Goal: Information Seeking & Learning: Learn about a topic

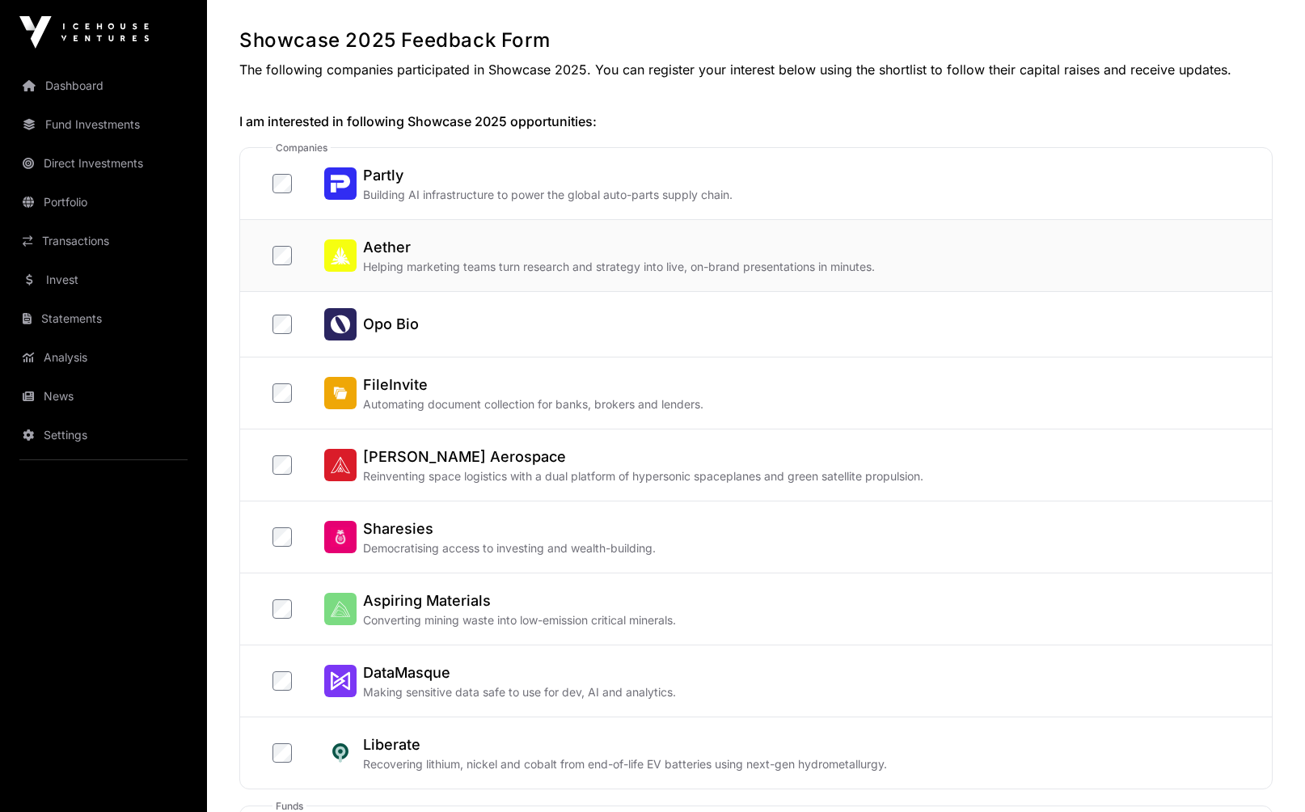
scroll to position [125, 0]
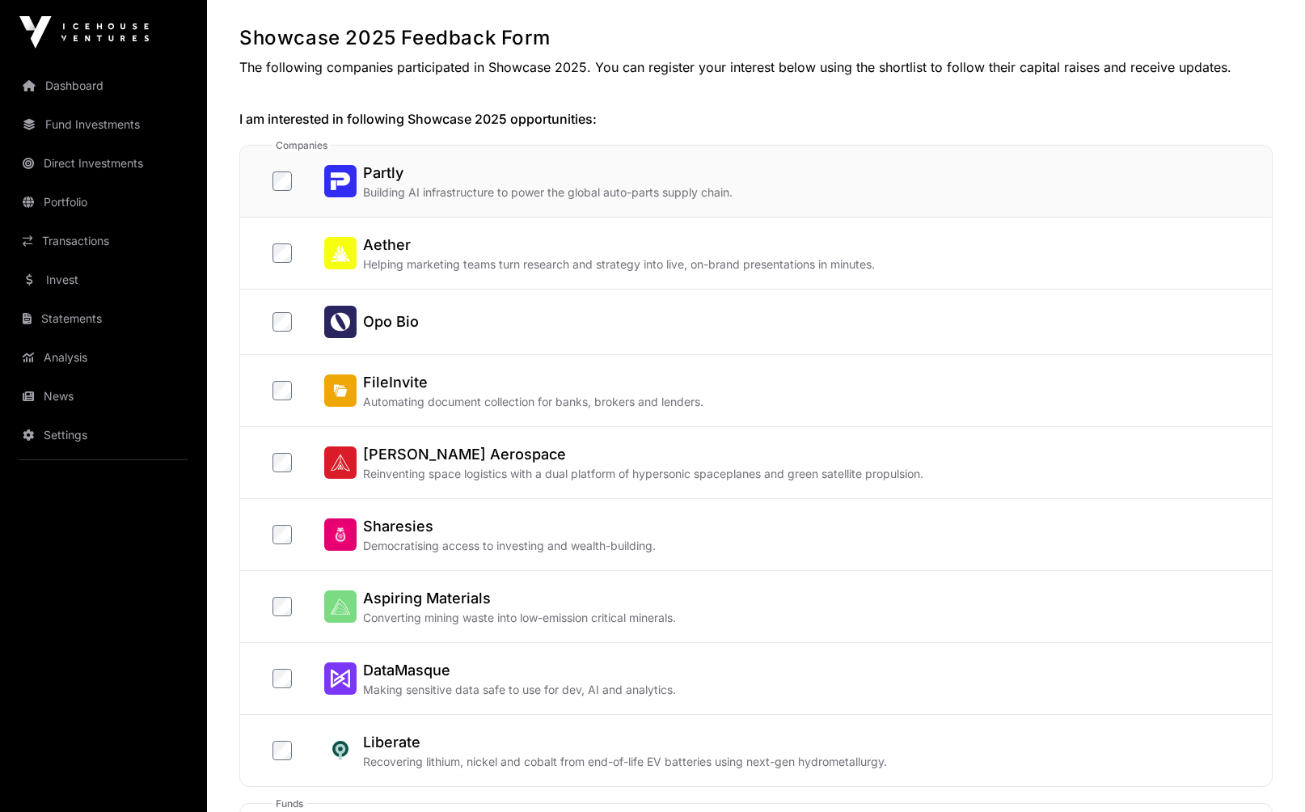
drag, startPoint x: 474, startPoint y: 189, endPoint x: 481, endPoint y: 209, distance: 20.7
click at [474, 189] on p "Building AI infrastructure to power the global auto-parts supply chain." at bounding box center [548, 192] width 370 height 16
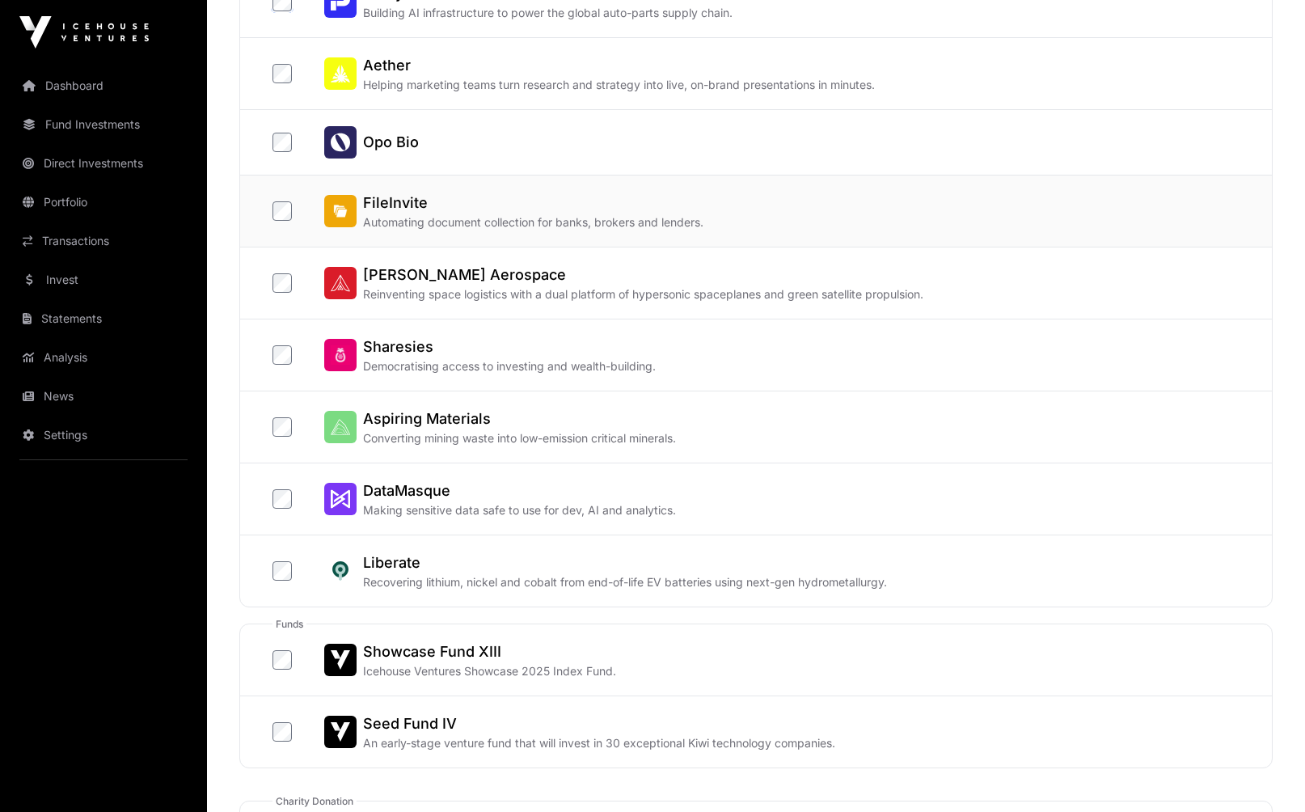
scroll to position [307, 0]
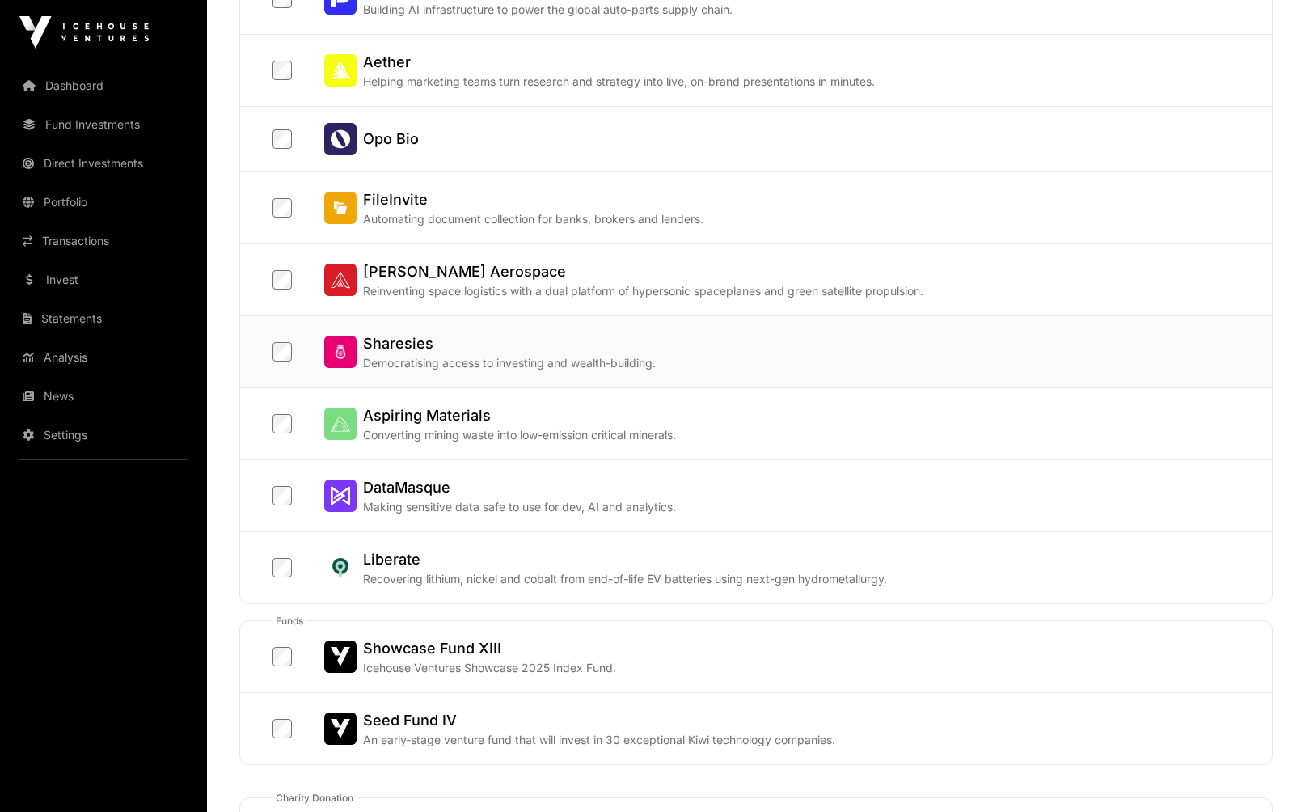
click at [530, 358] on p "Democratising access to investing and wealth-building." at bounding box center [509, 363] width 293 height 16
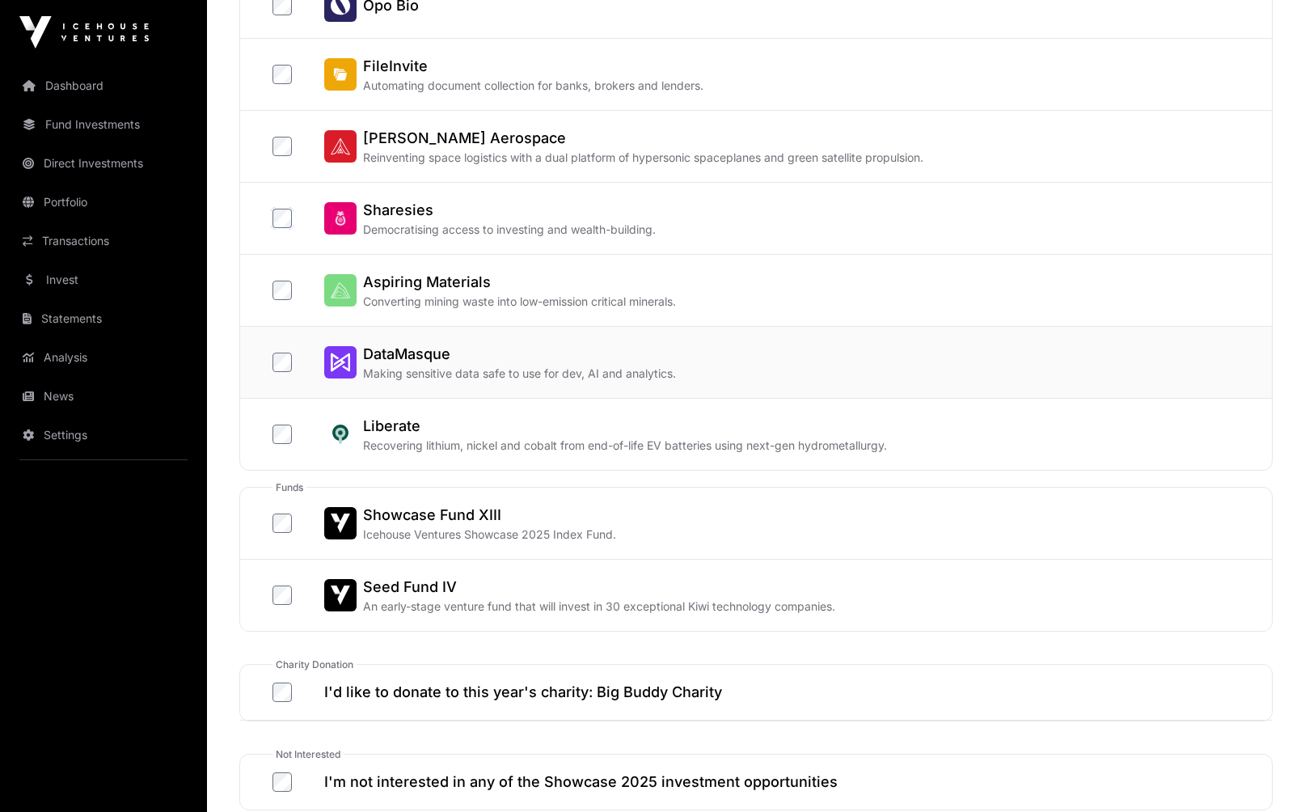
scroll to position [443, 0]
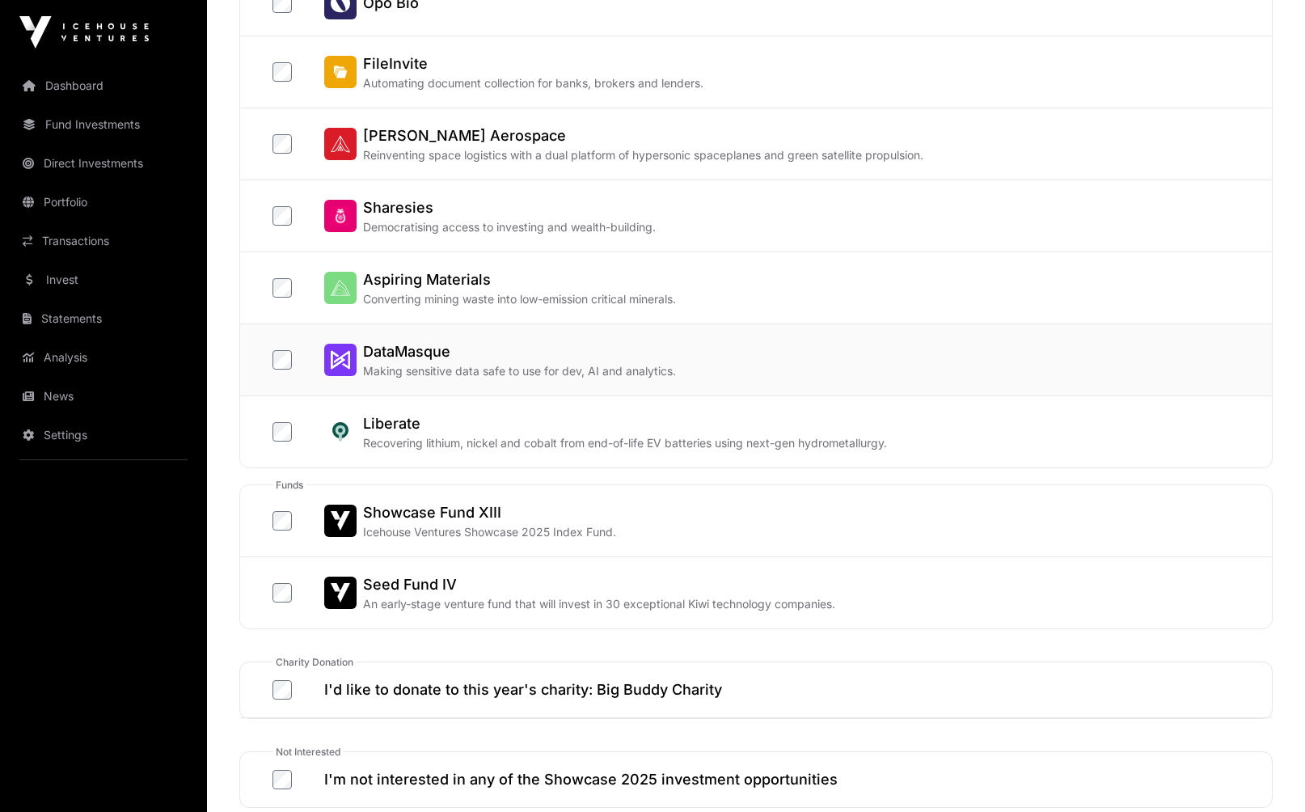
click at [530, 360] on h2 "DataMasque" at bounding box center [519, 352] width 313 height 23
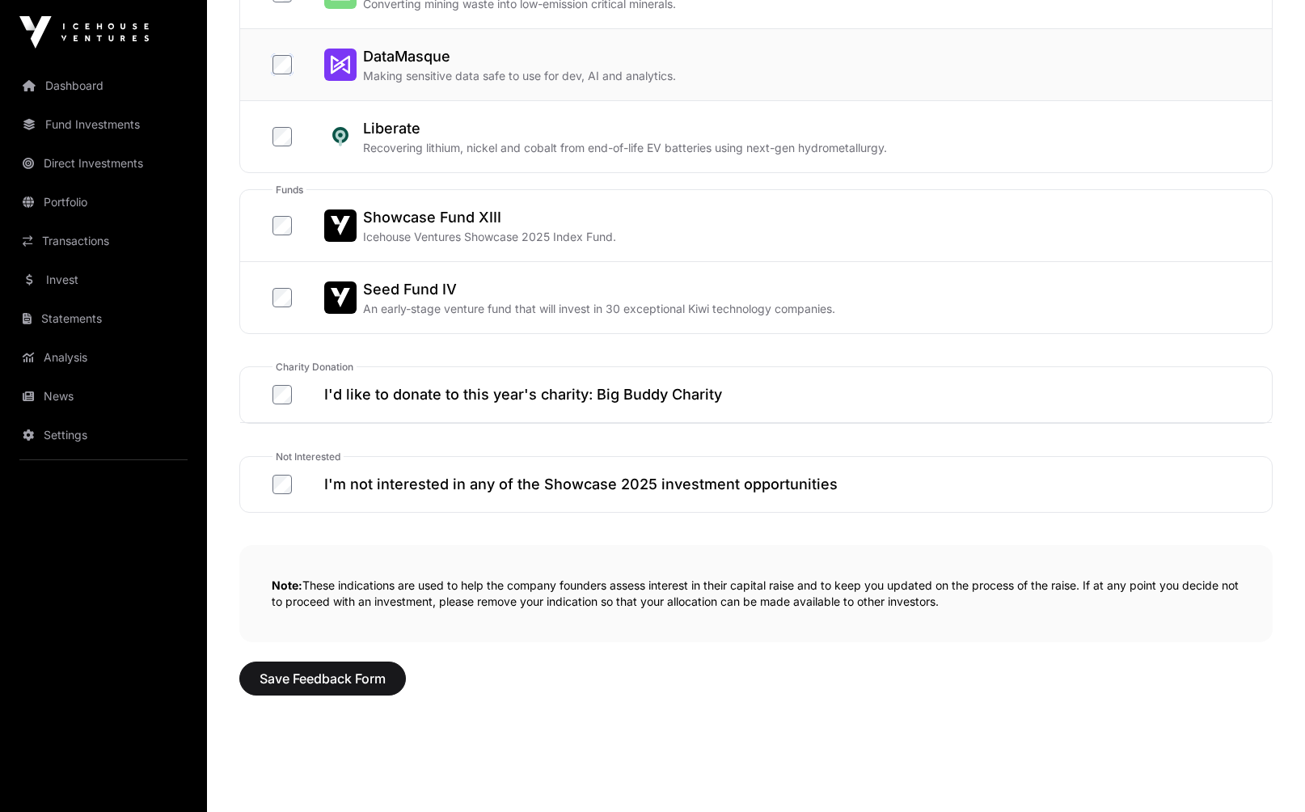
scroll to position [746, 0]
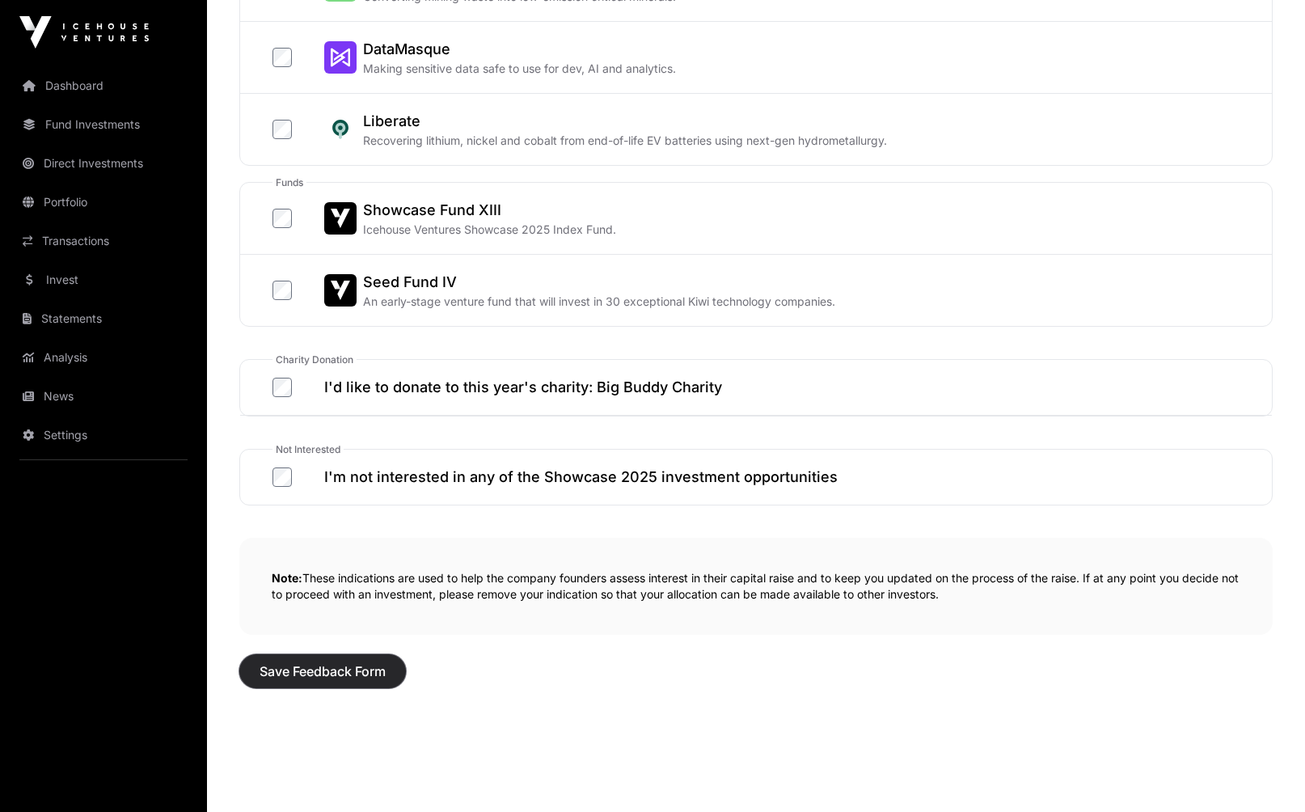
click at [307, 680] on span "Save Feedback Form" at bounding box center [323, 671] width 126 height 19
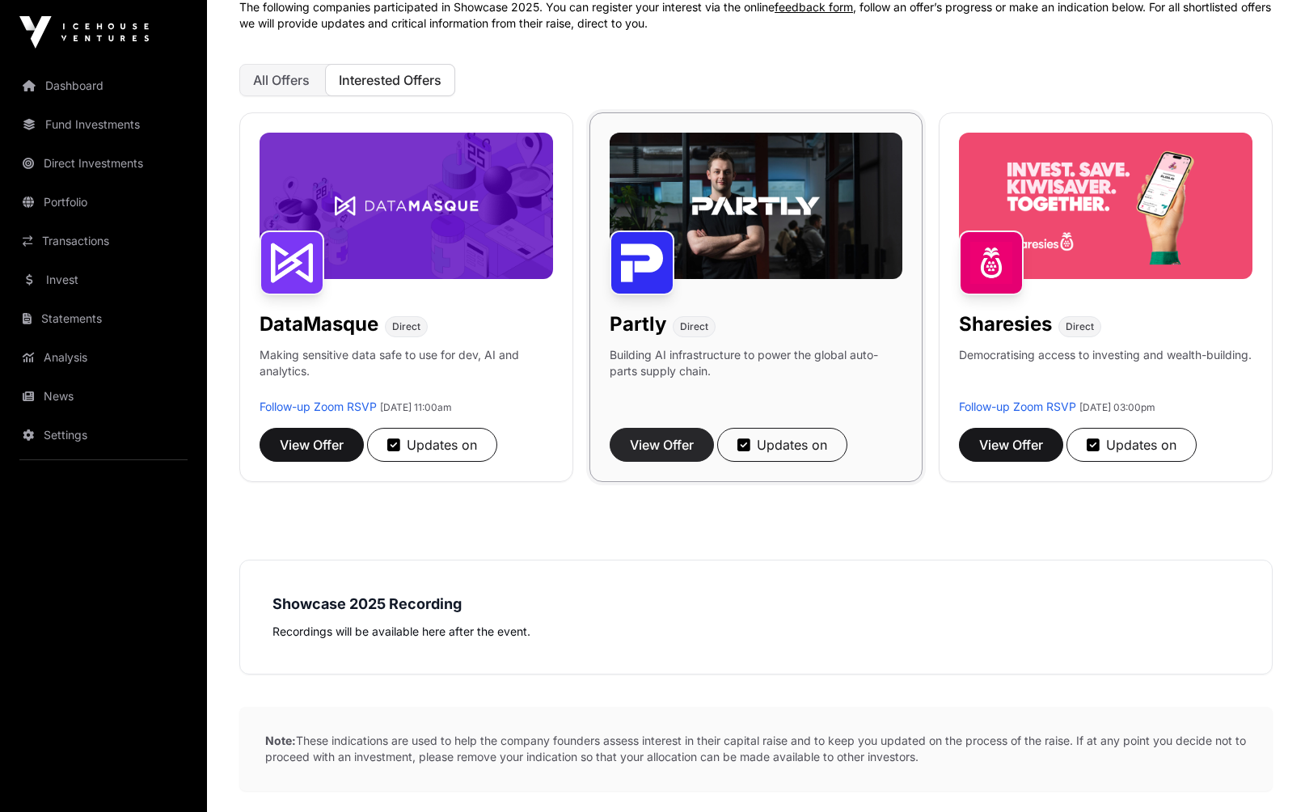
scroll to position [214, 0]
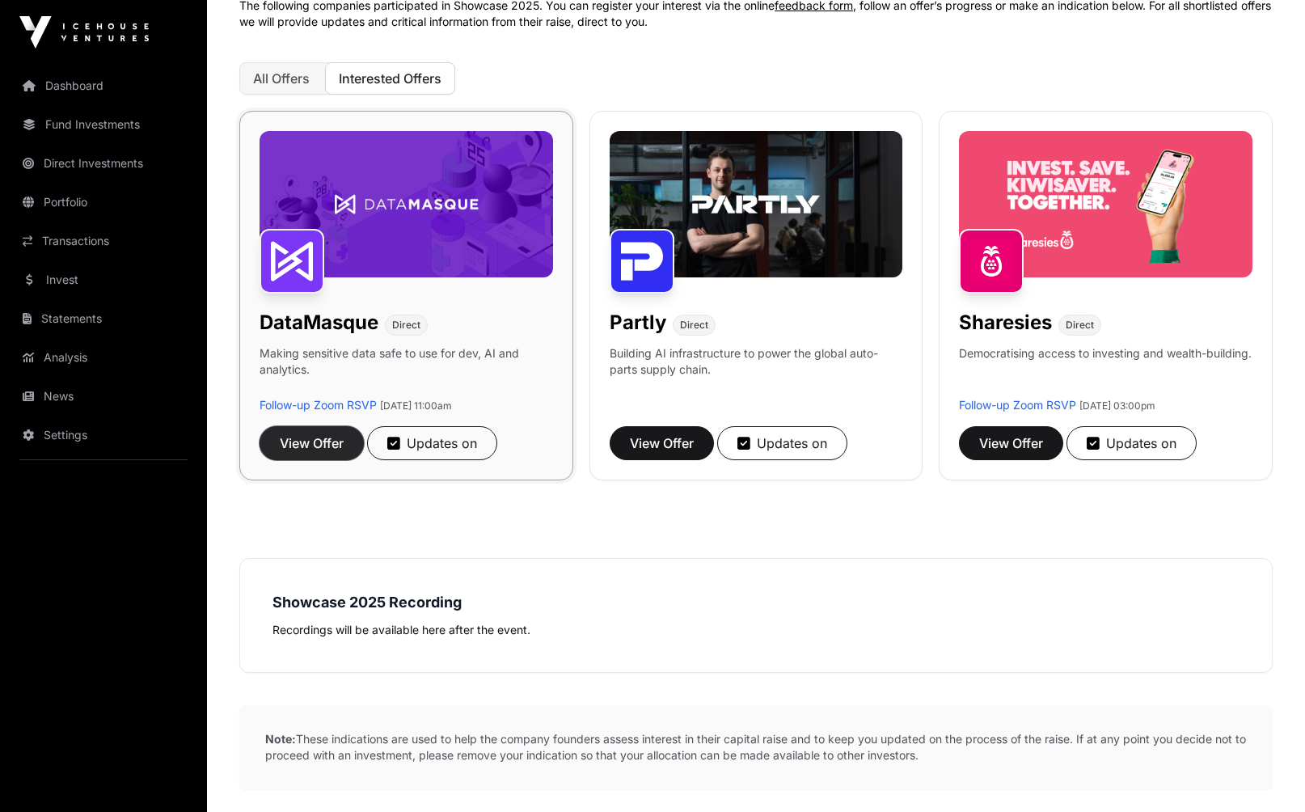
click at [309, 449] on span "View Offer" at bounding box center [312, 443] width 64 height 19
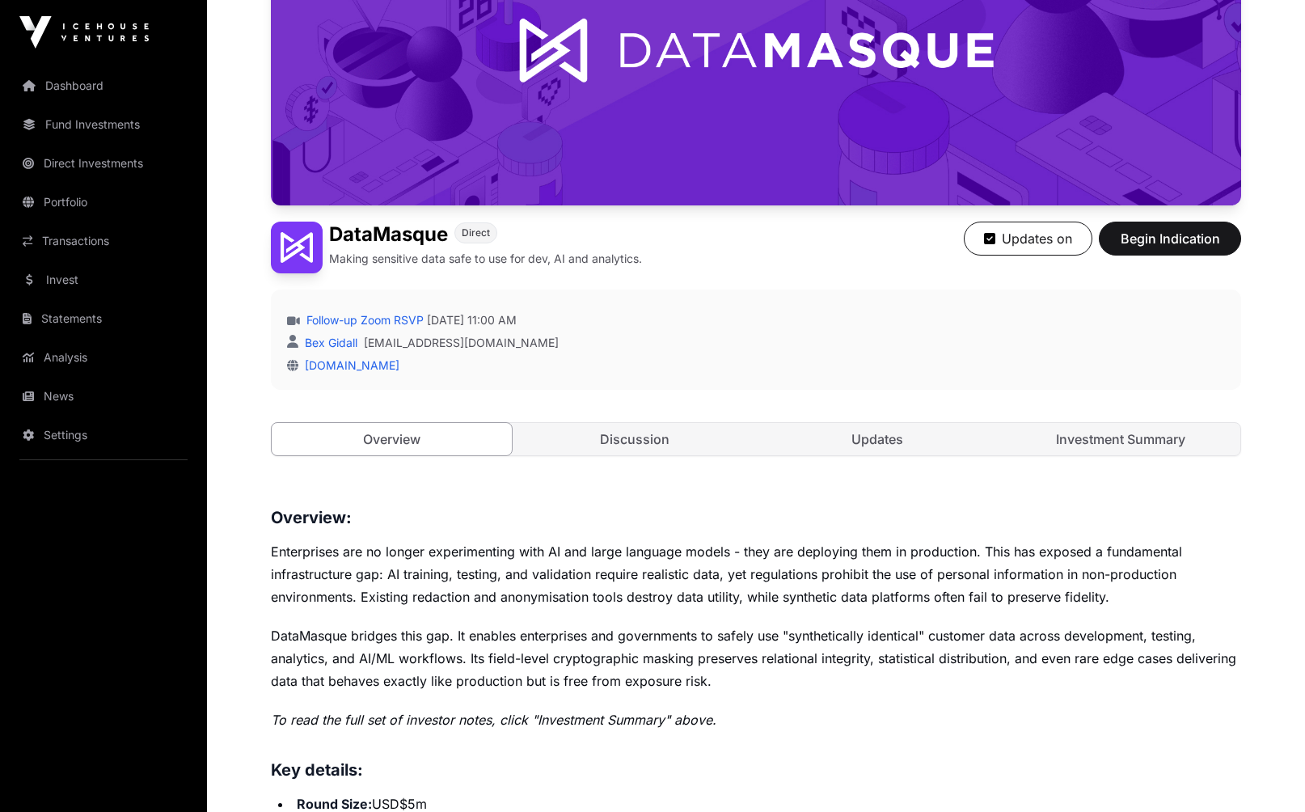
scroll to position [251, 0]
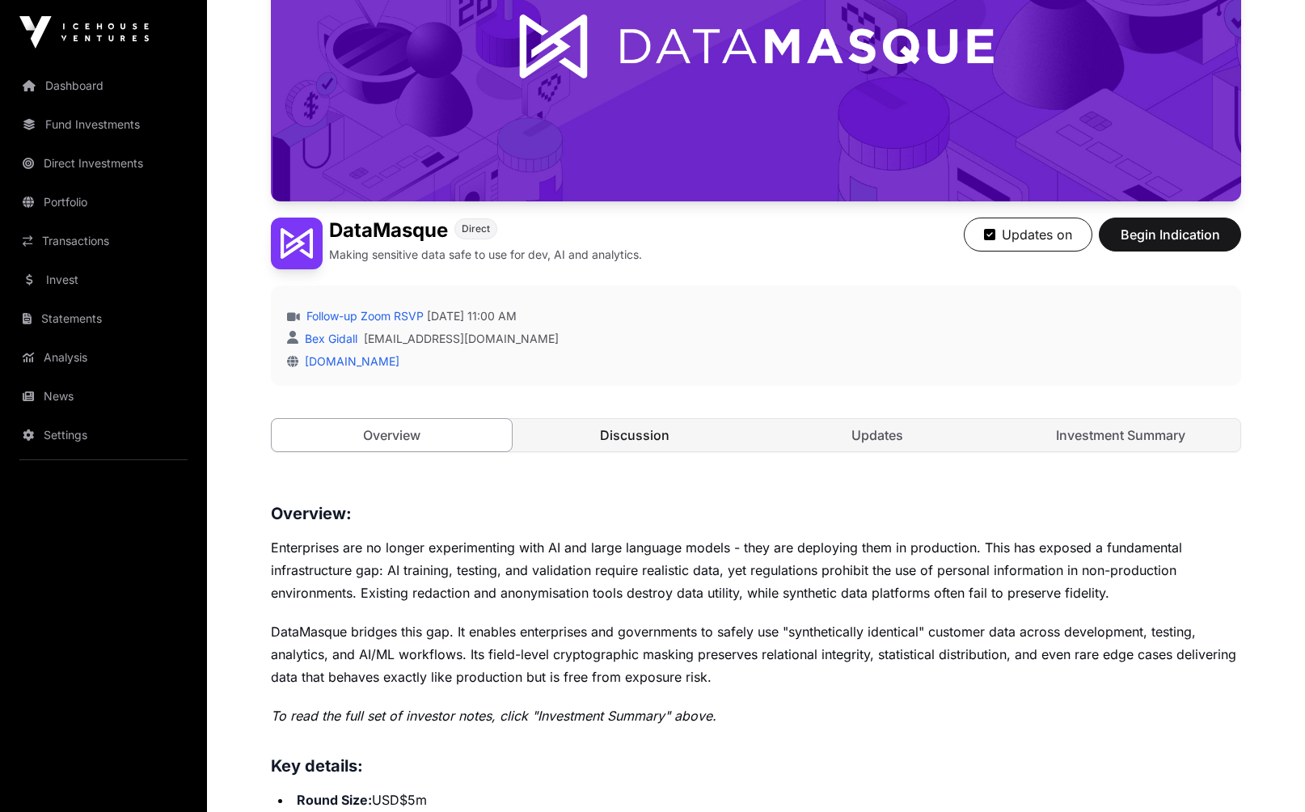
click at [603, 429] on link "Discussion" at bounding box center [635, 435] width 240 height 32
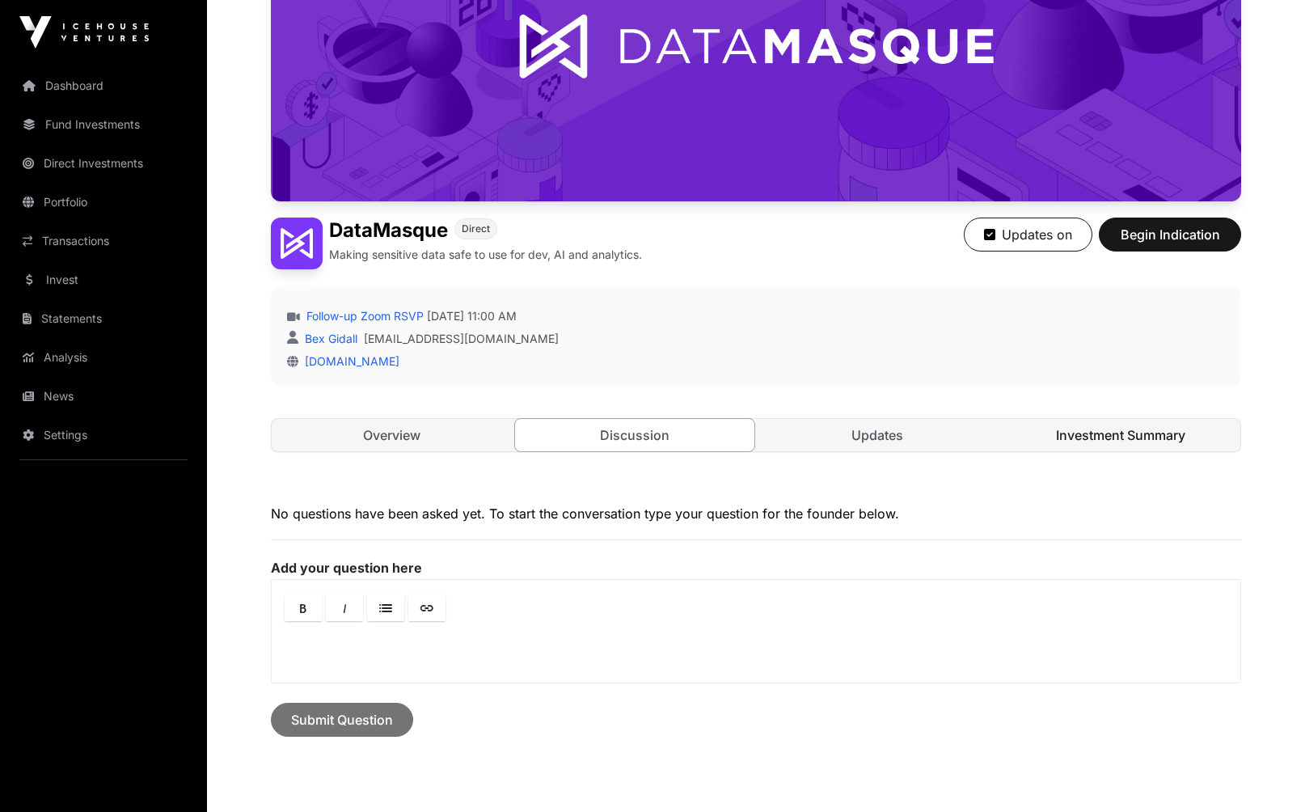
click at [1083, 440] on link "Investment Summary" at bounding box center [1121, 435] width 240 height 32
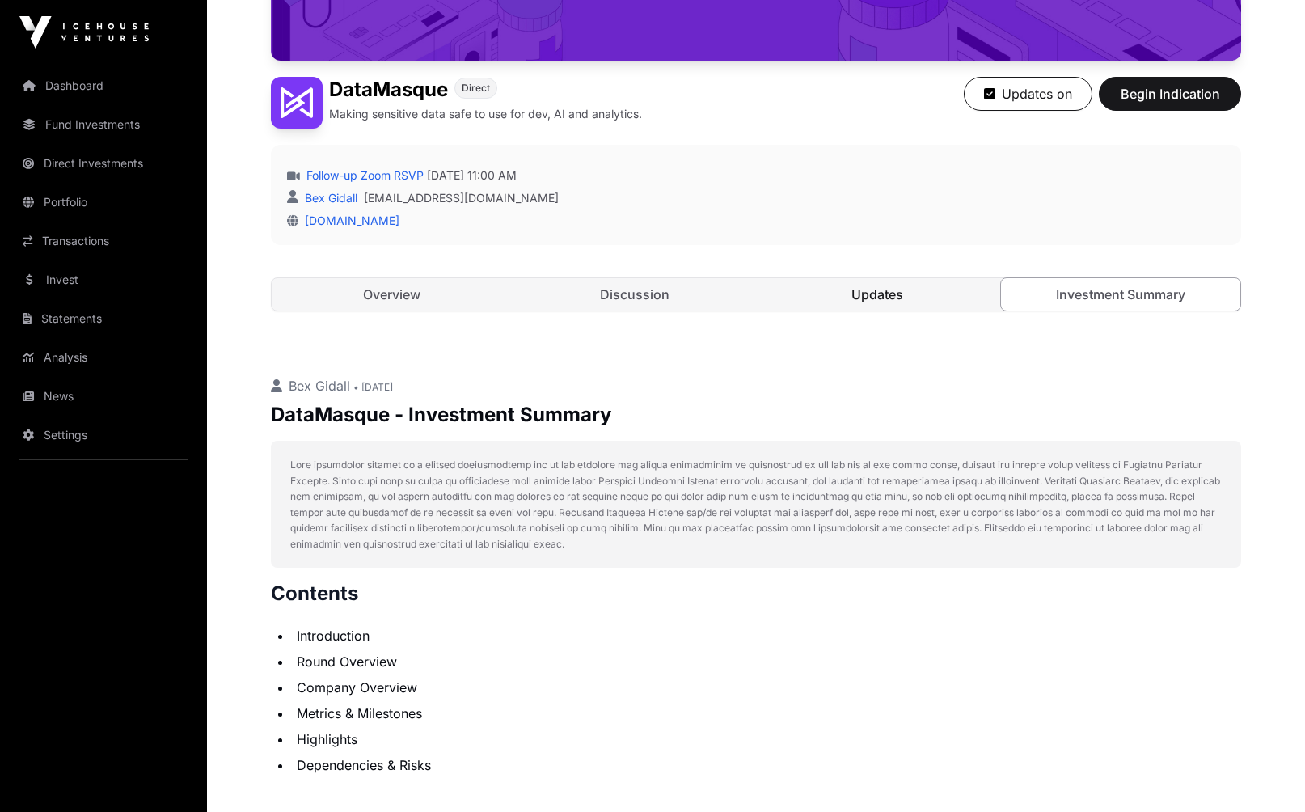
click at [876, 294] on link "Updates" at bounding box center [878, 294] width 240 height 32
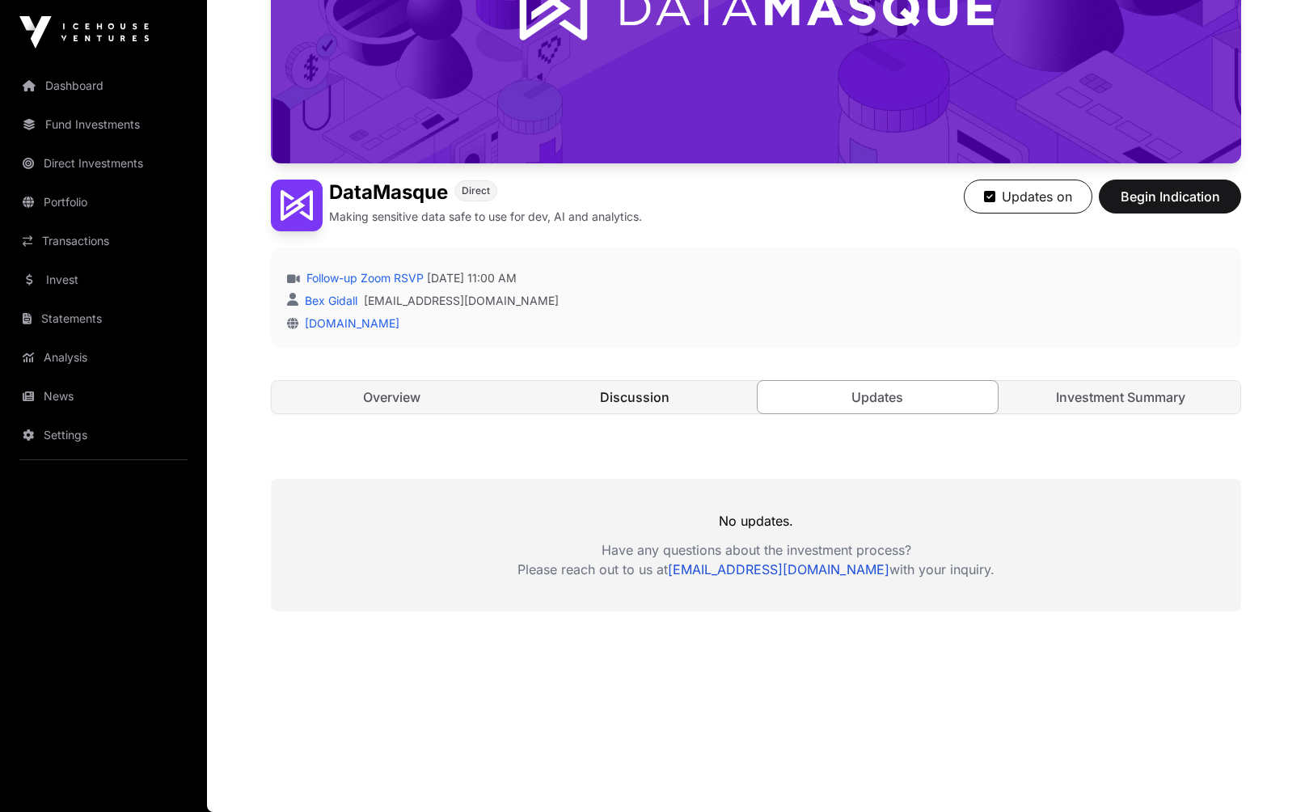
click at [662, 391] on link "Discussion" at bounding box center [635, 397] width 240 height 32
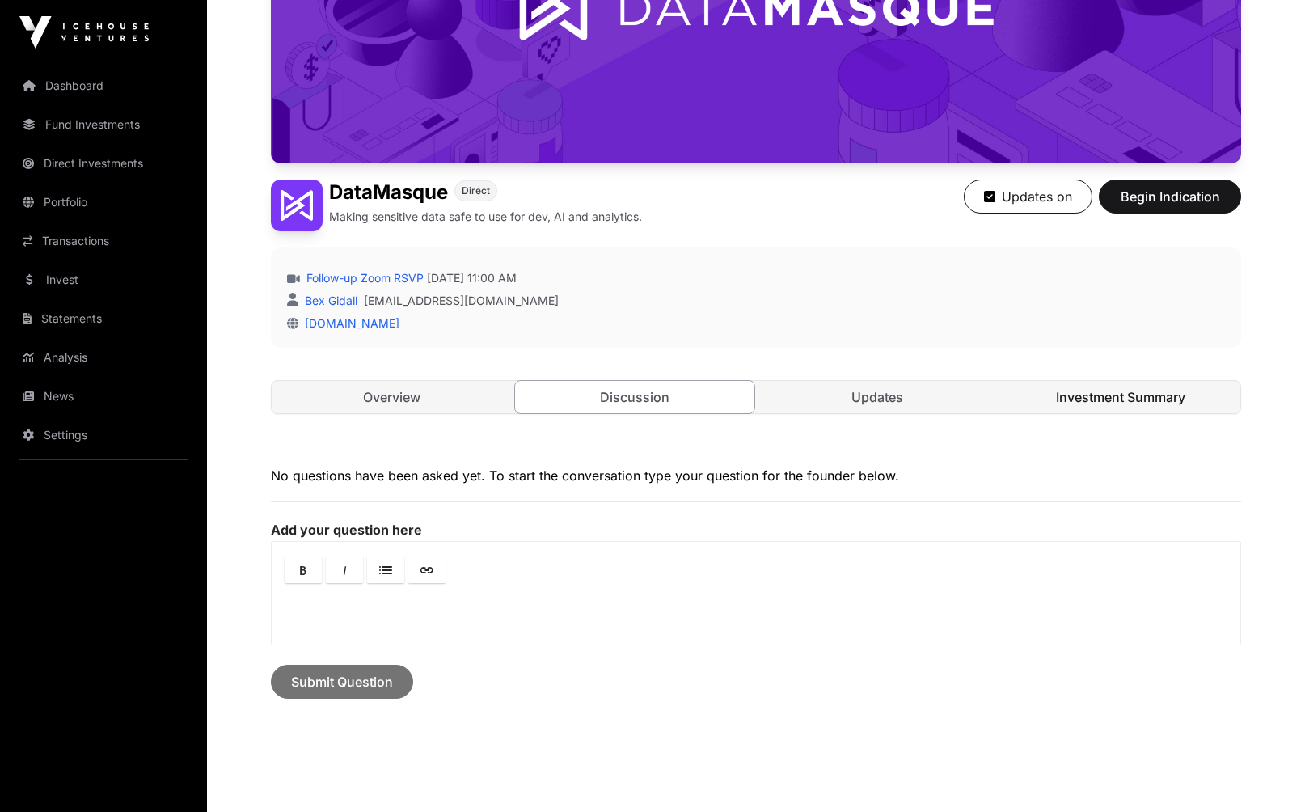
click at [1102, 396] on link "Investment Summary" at bounding box center [1121, 397] width 240 height 32
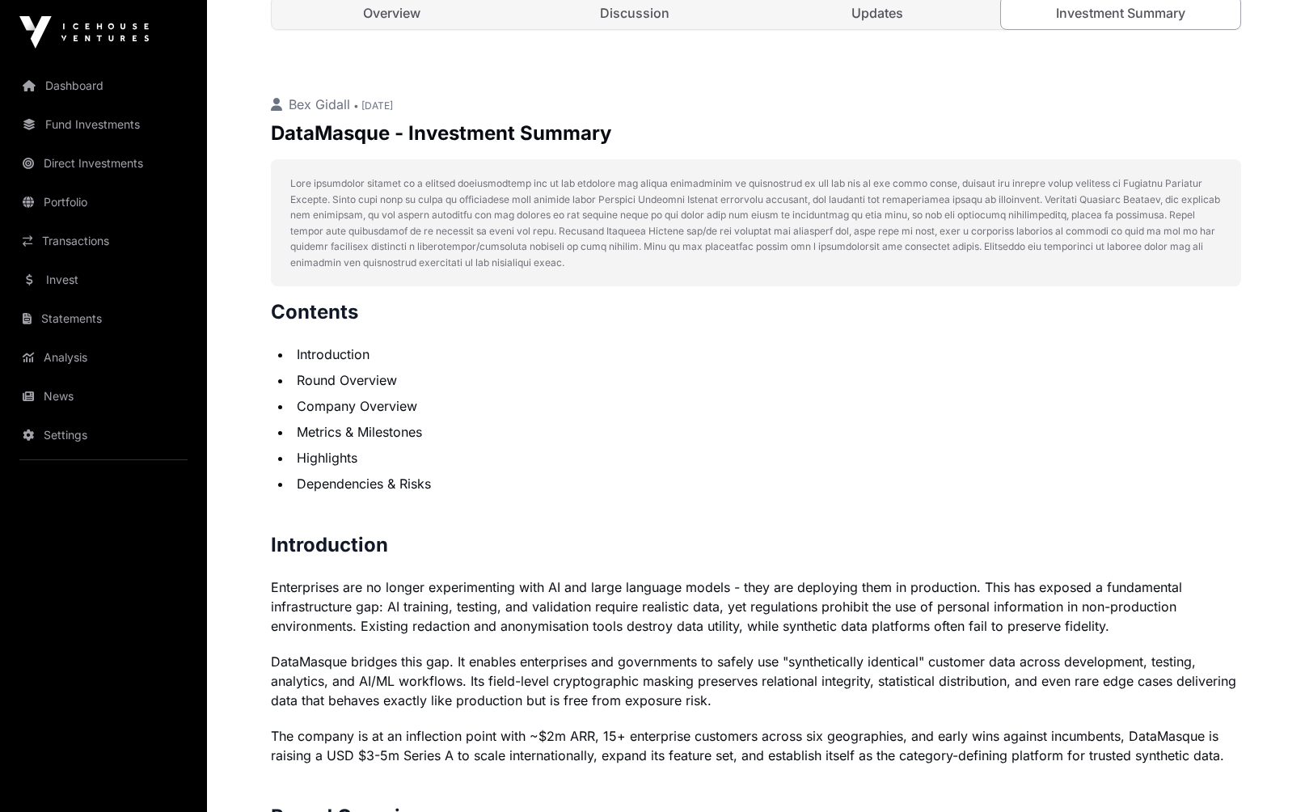
scroll to position [2773, 0]
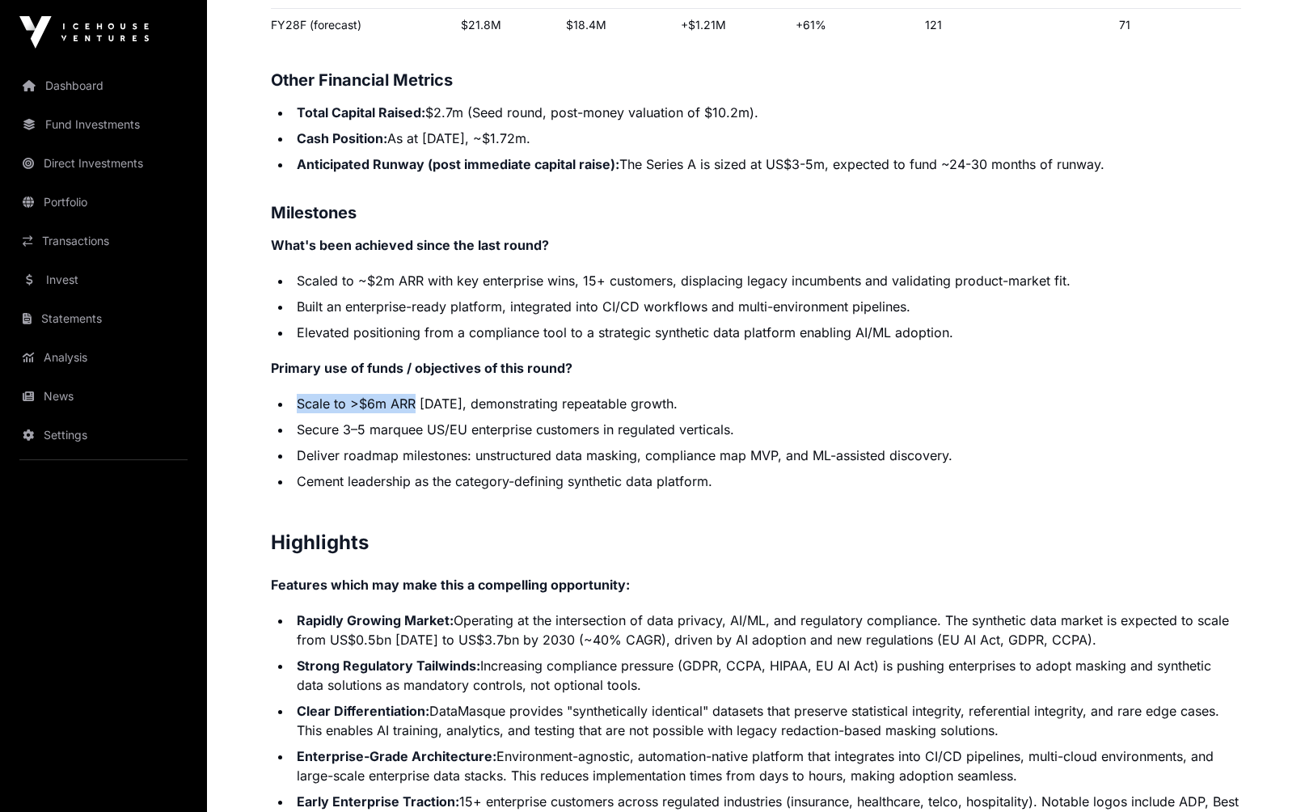
drag, startPoint x: 300, startPoint y: 402, endPoint x: 423, endPoint y: 402, distance: 122.9
click at [412, 401] on li "Scale to >$6m ARR [DATE], demonstrating repeatable growth." at bounding box center [767, 403] width 950 height 19
click at [752, 489] on li "Cement leadership as the category-defining synthetic data platform." at bounding box center [767, 481] width 950 height 19
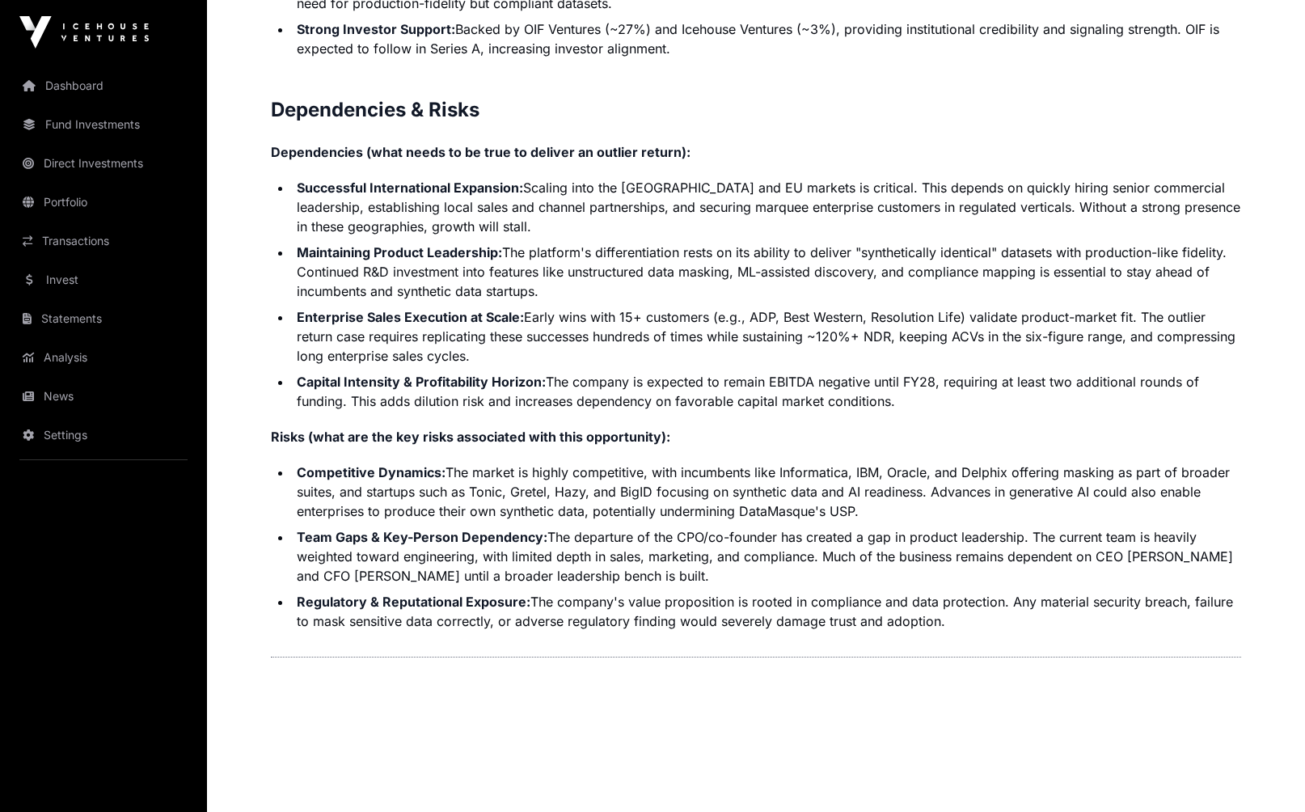
scroll to position [3839, 0]
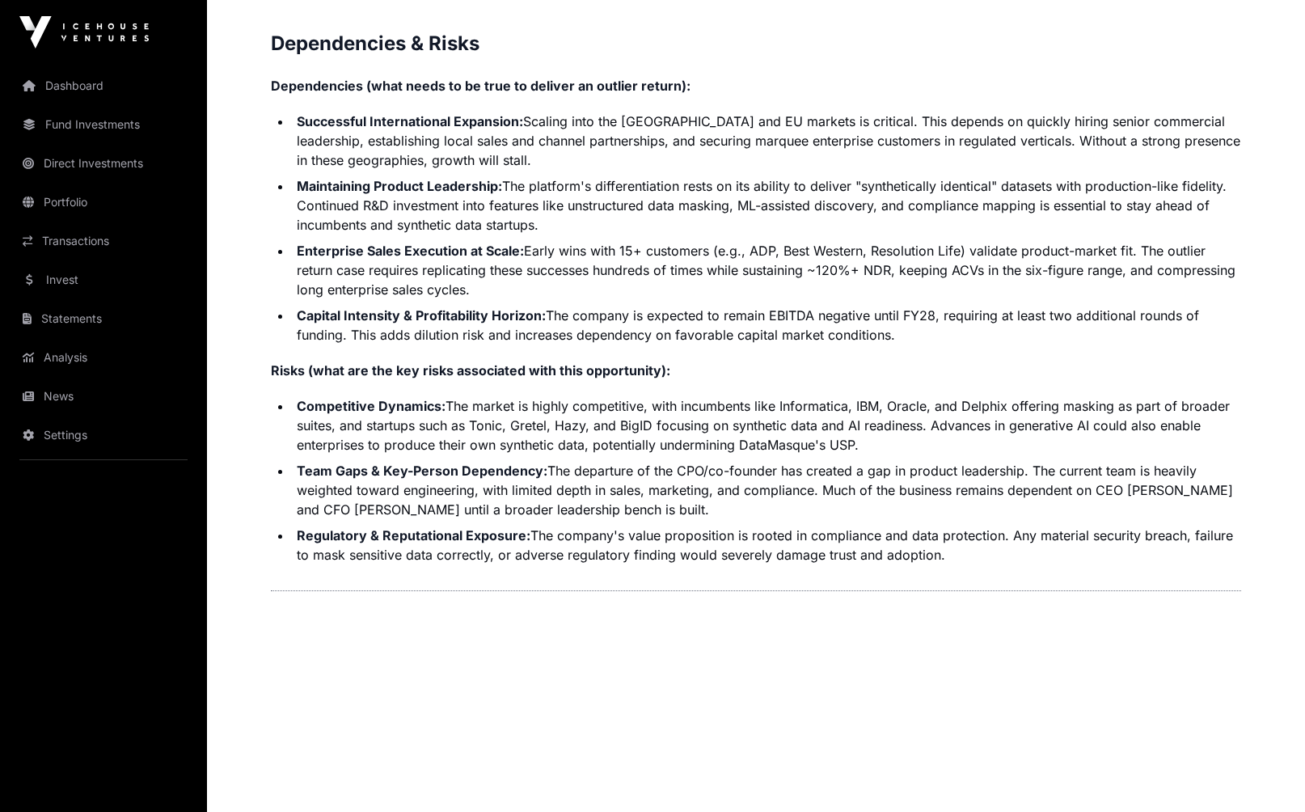
drag, startPoint x: 878, startPoint y: 439, endPoint x: 518, endPoint y: 394, distance: 363.6
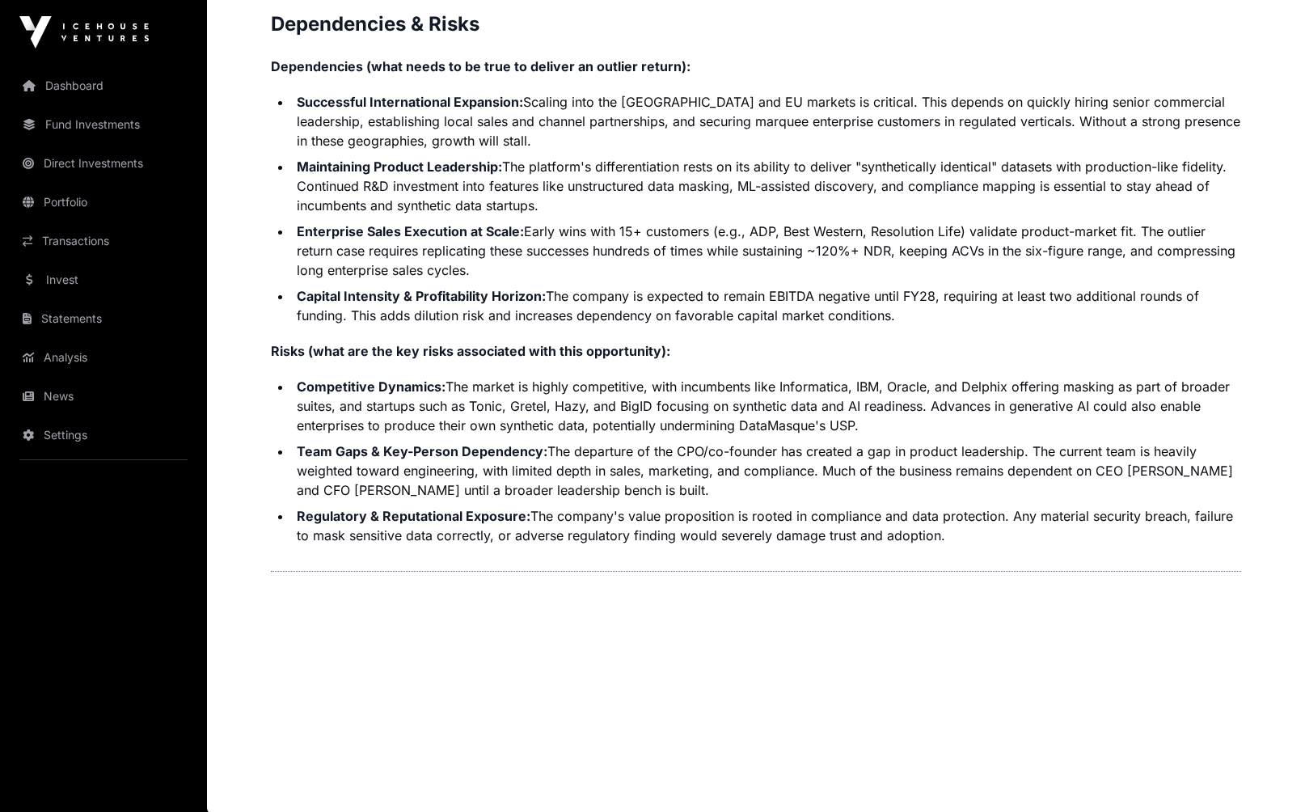
scroll to position [3860, 0]
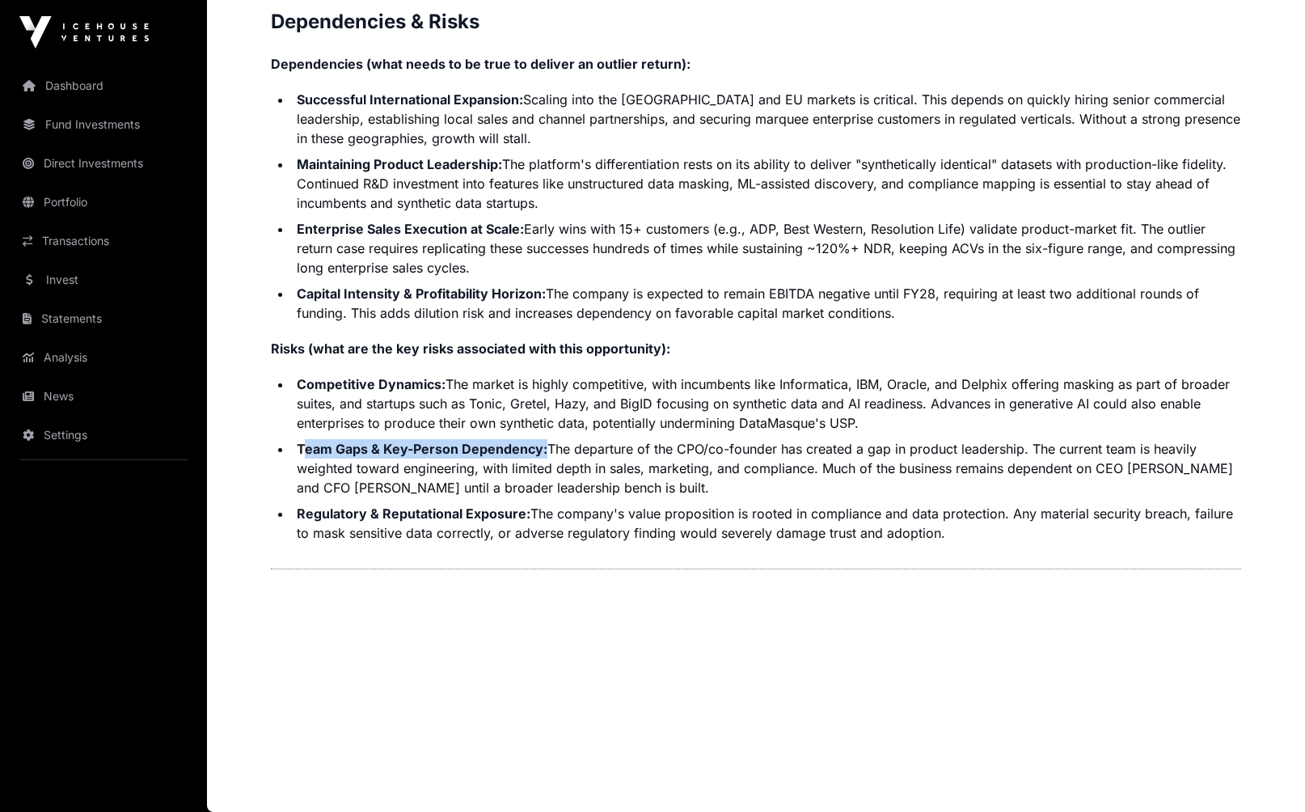
drag, startPoint x: 340, startPoint y: 452, endPoint x: 546, endPoint y: 451, distance: 206.3
click at [544, 451] on li "Team Gaps & Key-Person Dependency: The departure of the CPO/co-founder has crea…" at bounding box center [767, 468] width 950 height 58
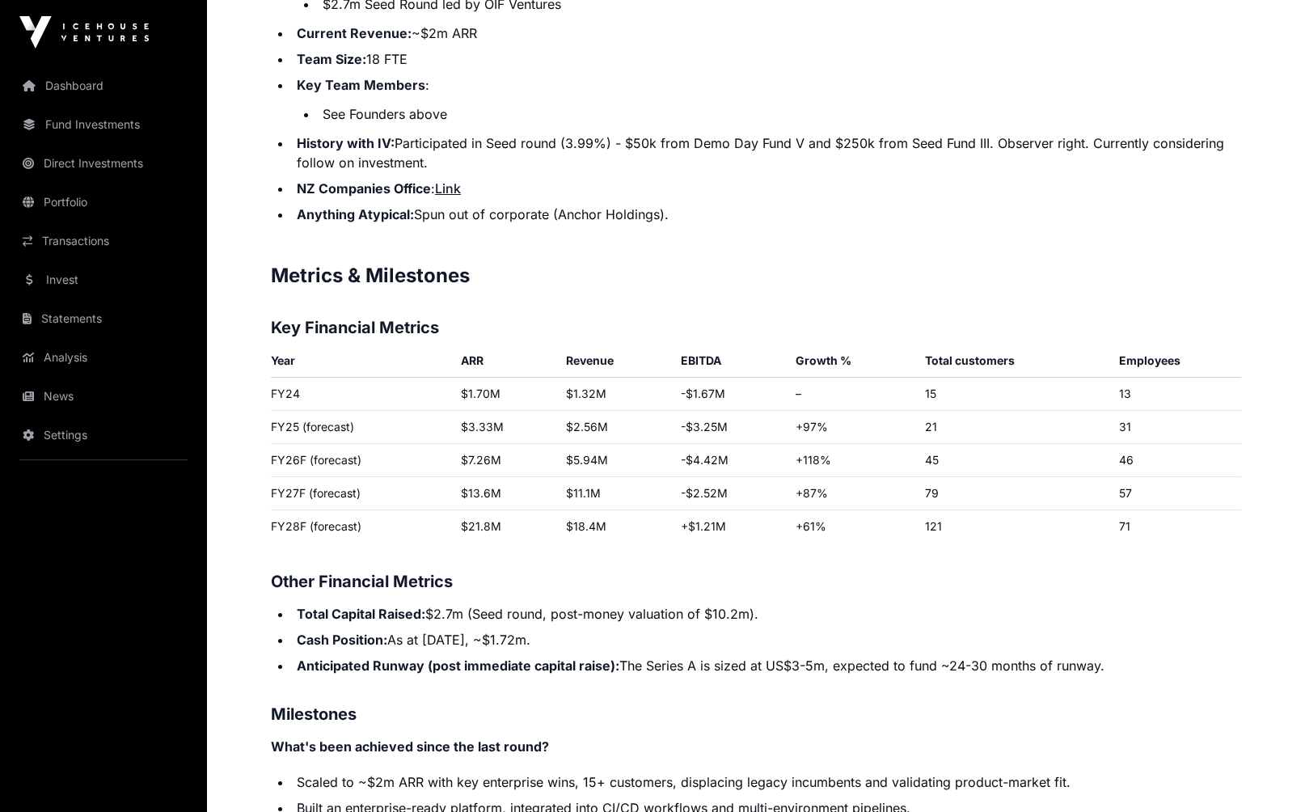
scroll to position [2282, 0]
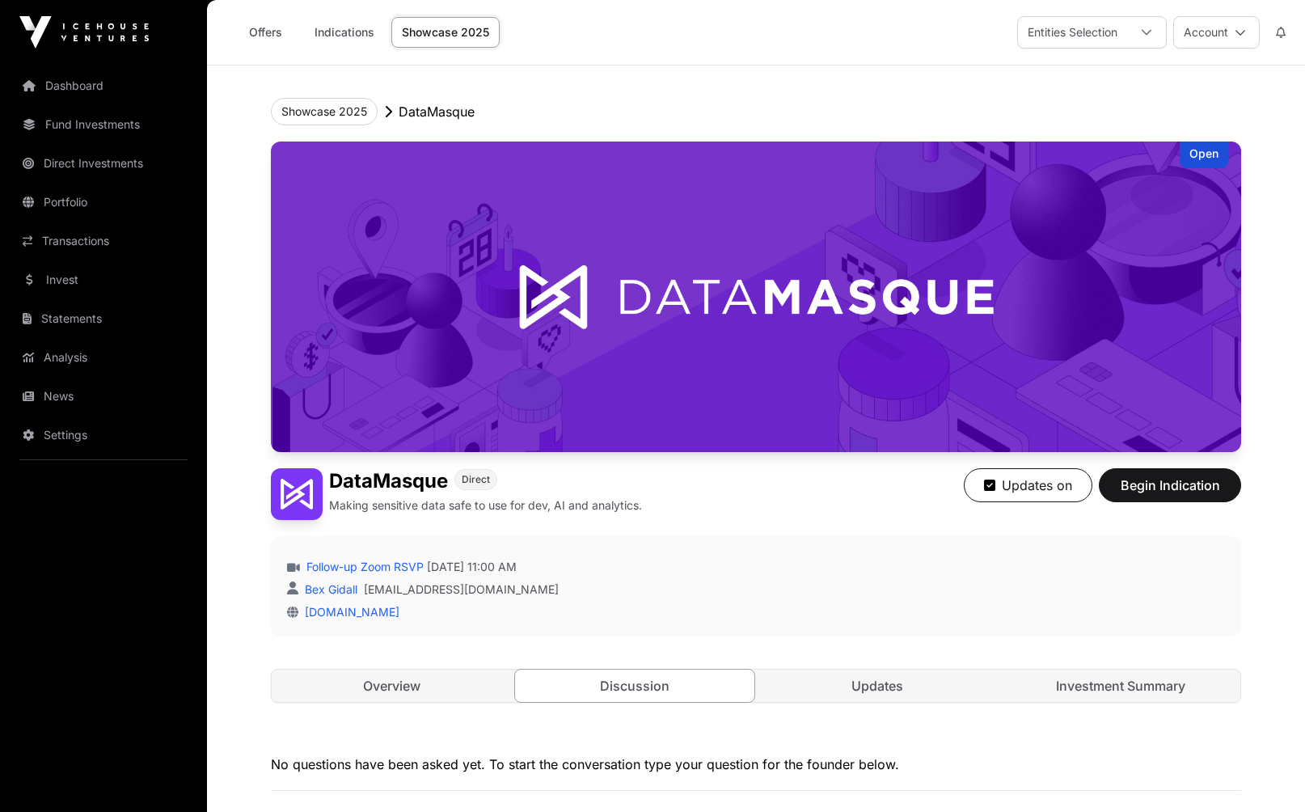
scroll to position [289, 0]
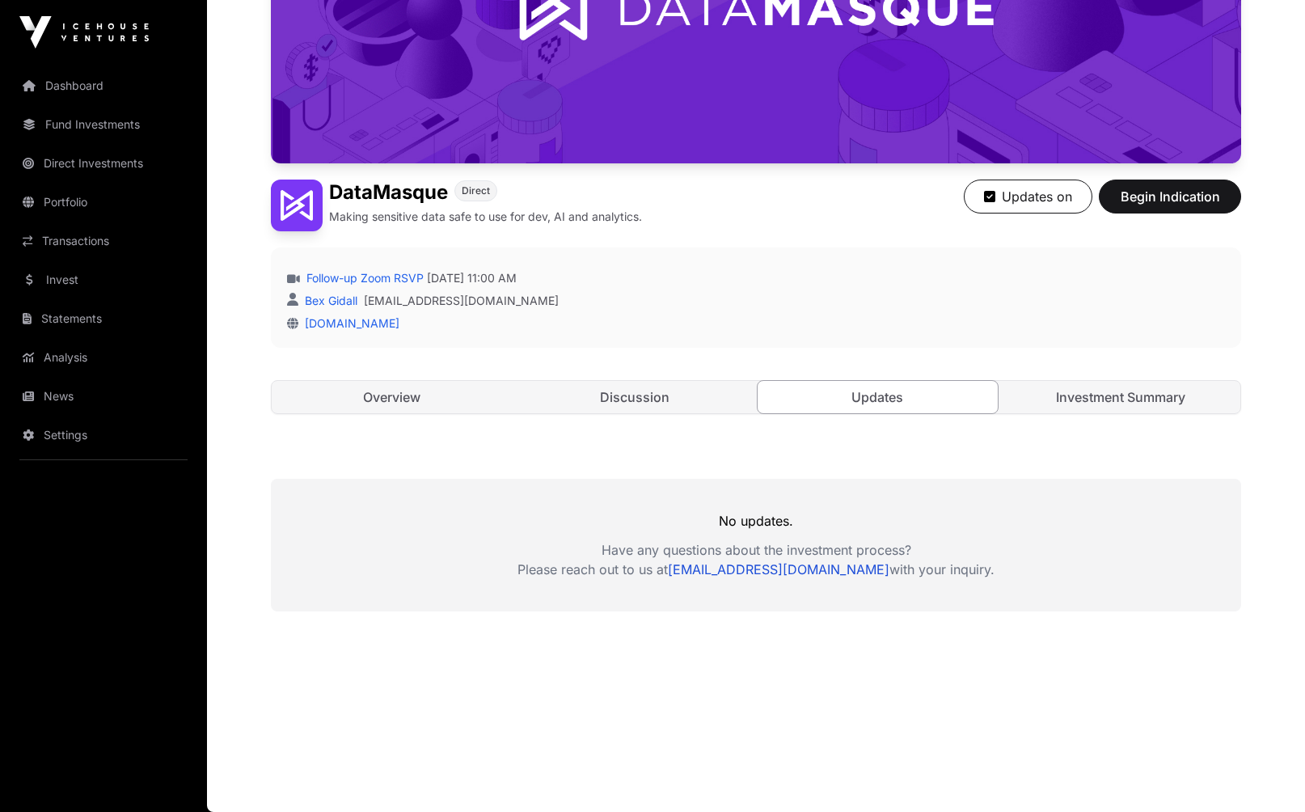
scroll to position [391, 0]
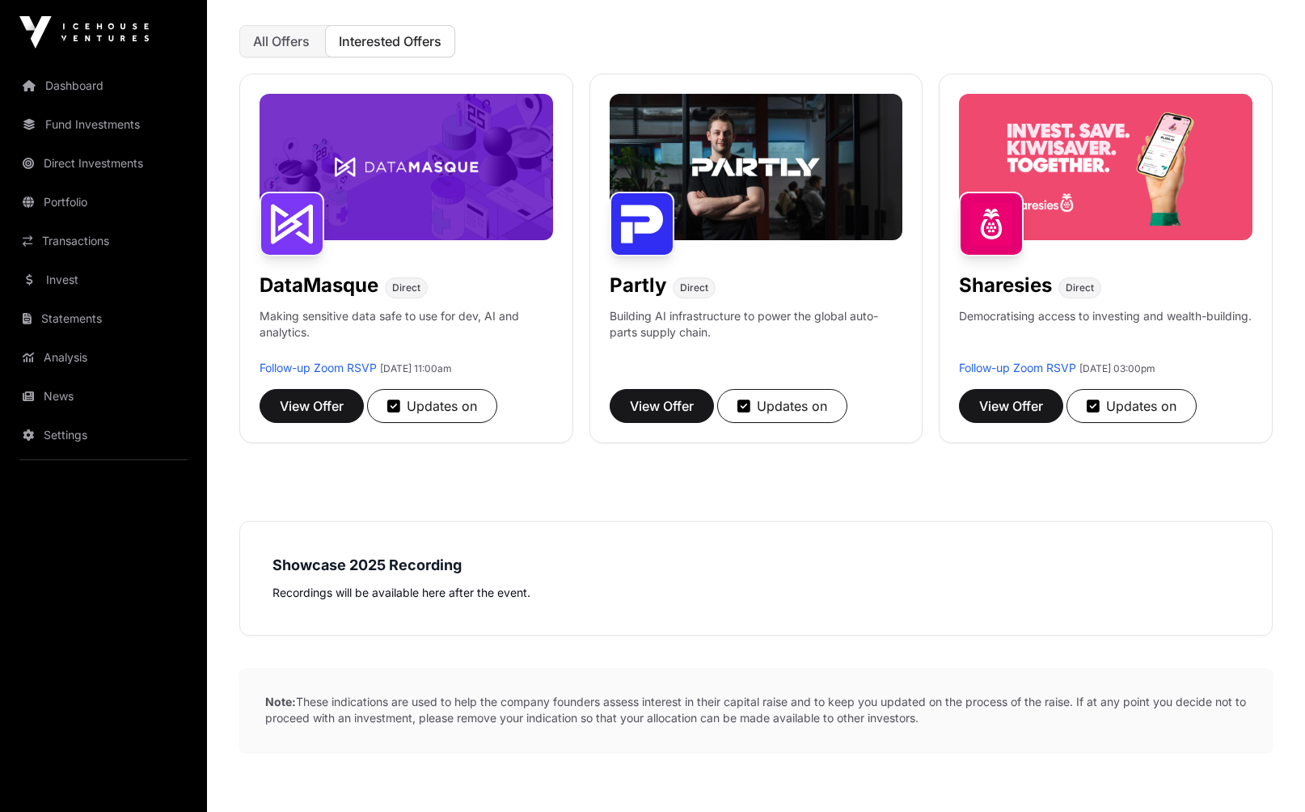
scroll to position [214, 0]
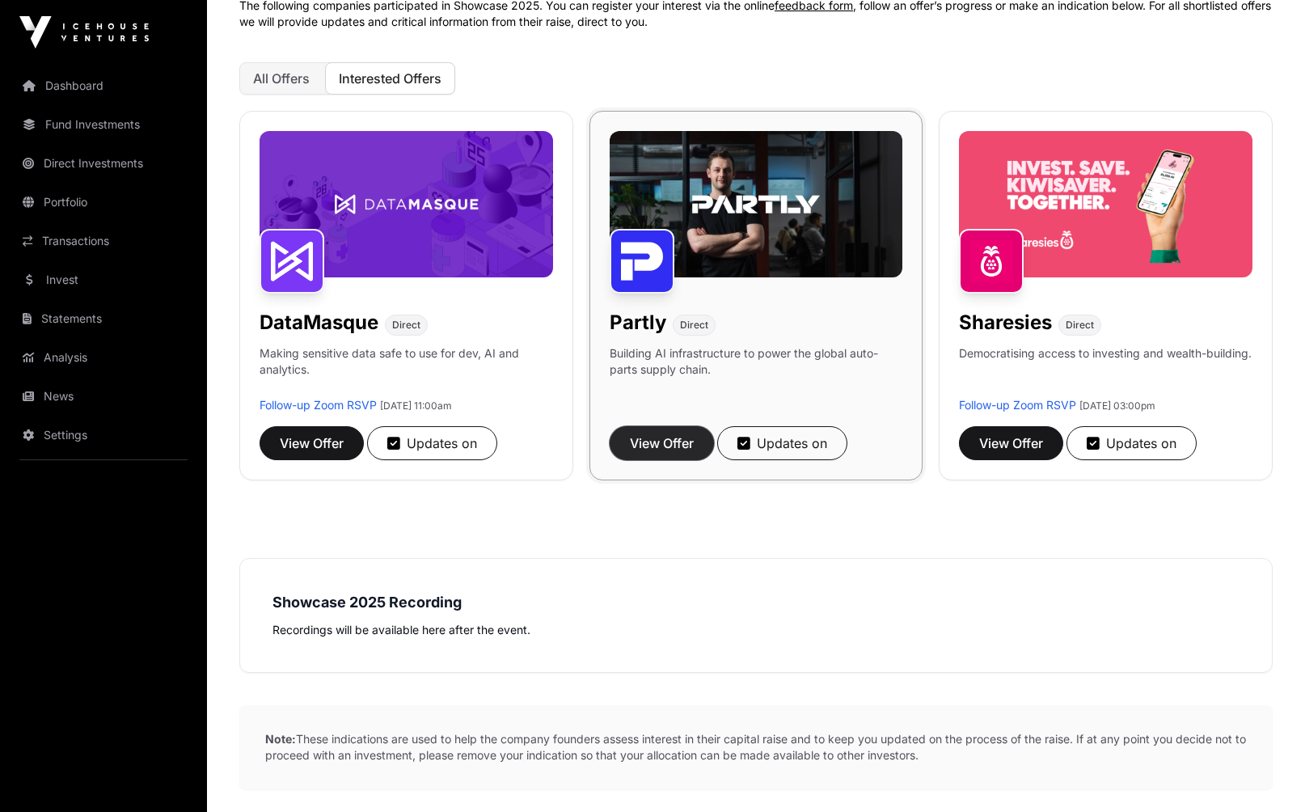
click at [671, 442] on span "View Offer" at bounding box center [662, 443] width 64 height 19
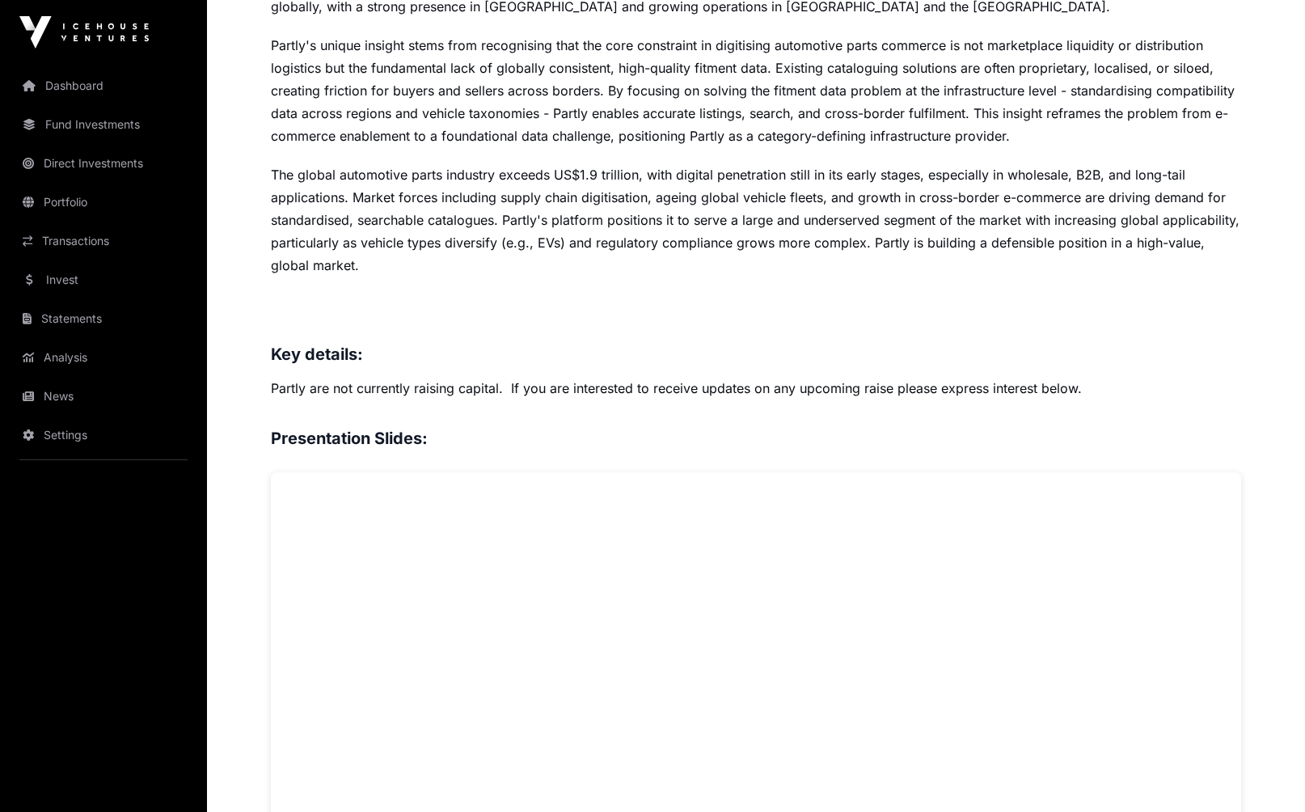
scroll to position [945, 0]
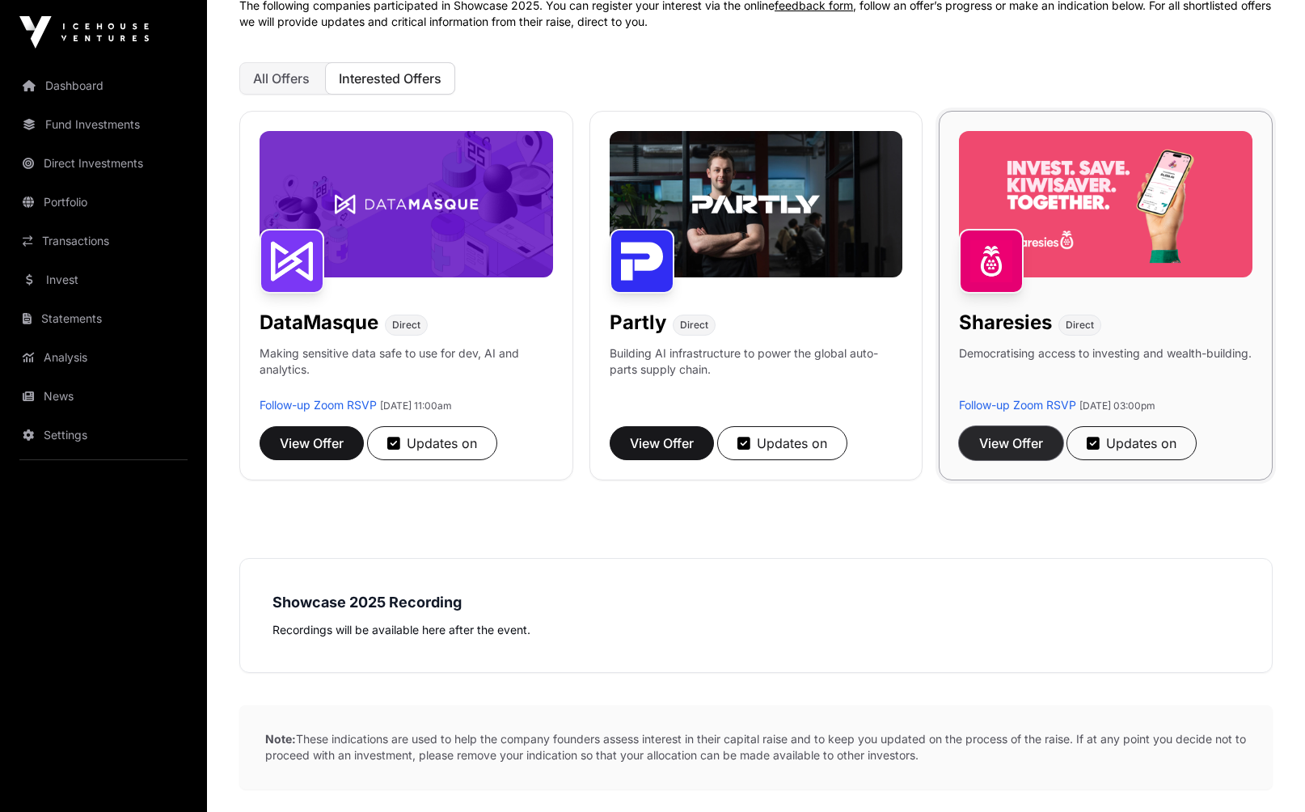
click at [1006, 443] on span "View Offer" at bounding box center [1011, 443] width 64 height 19
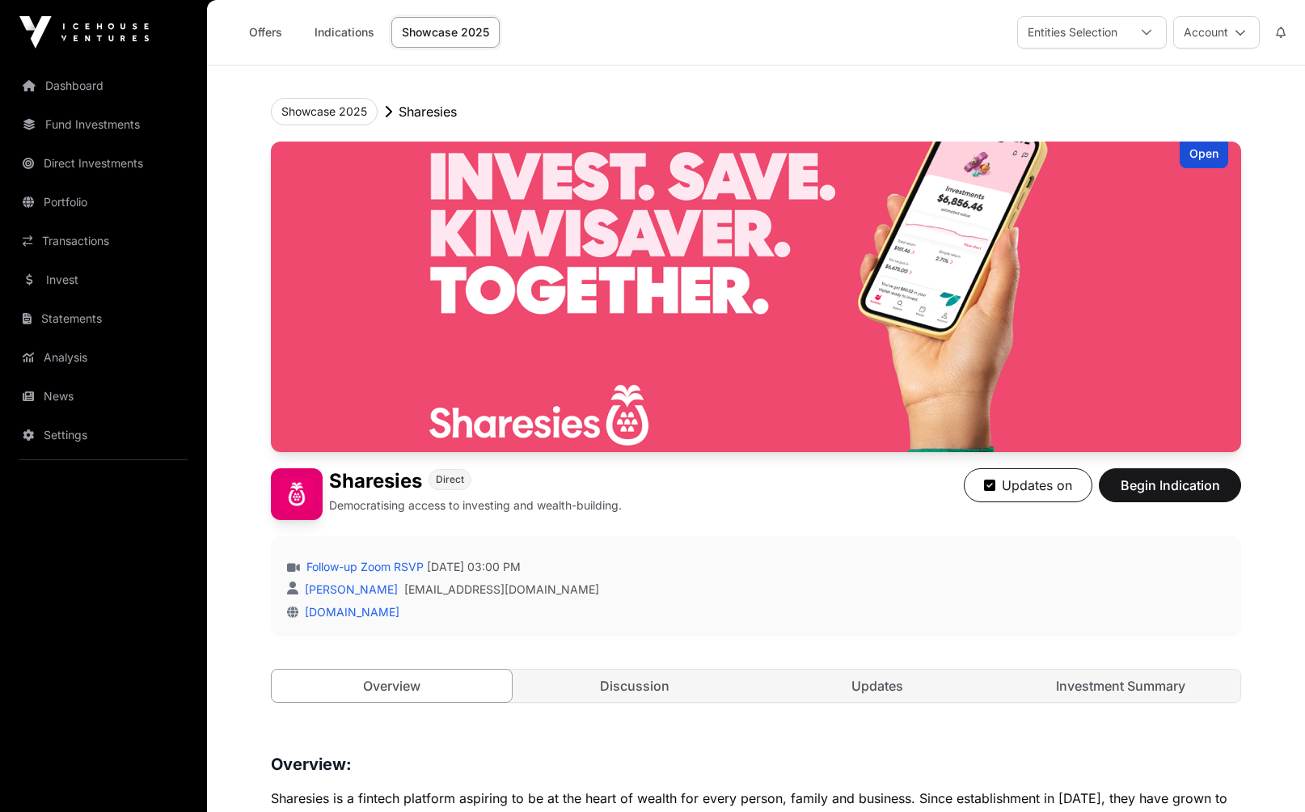
scroll to position [546, 0]
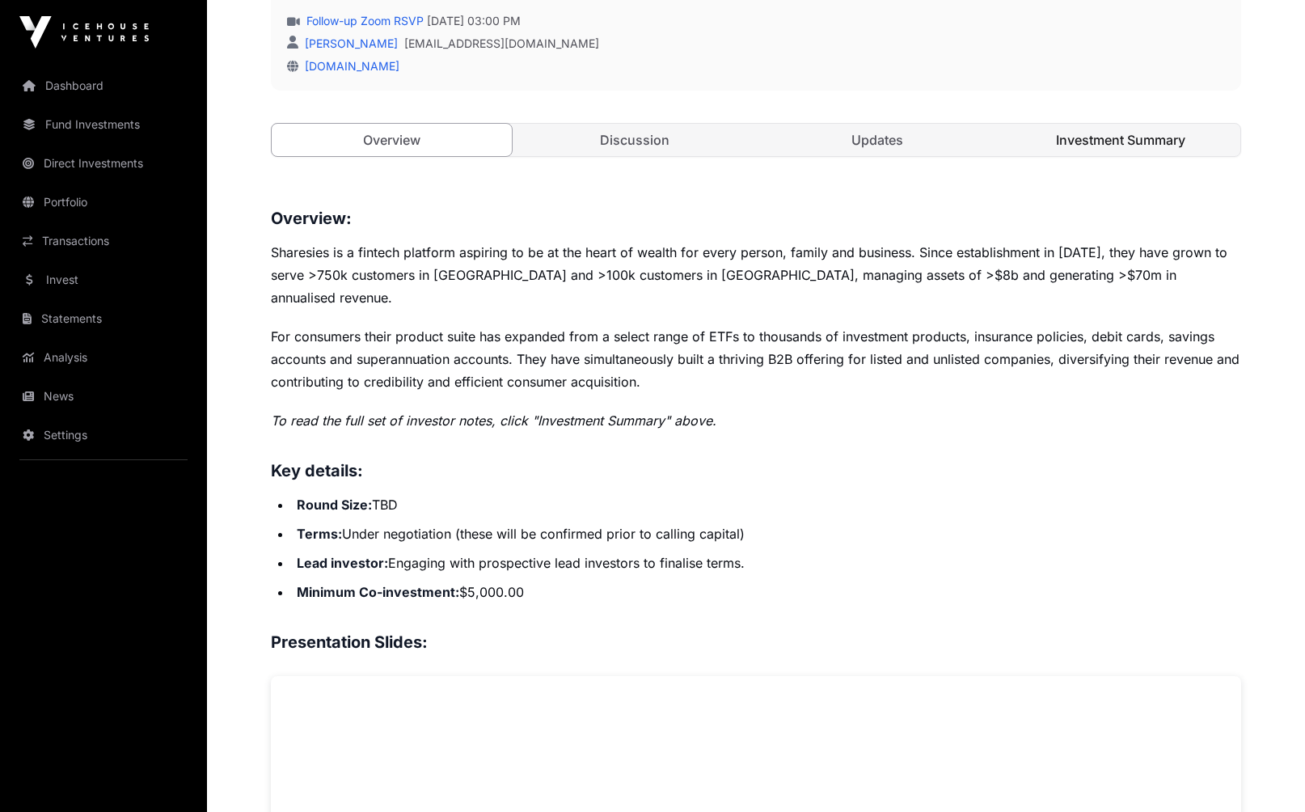
click at [1064, 138] on link "Investment Summary" at bounding box center [1121, 140] width 240 height 32
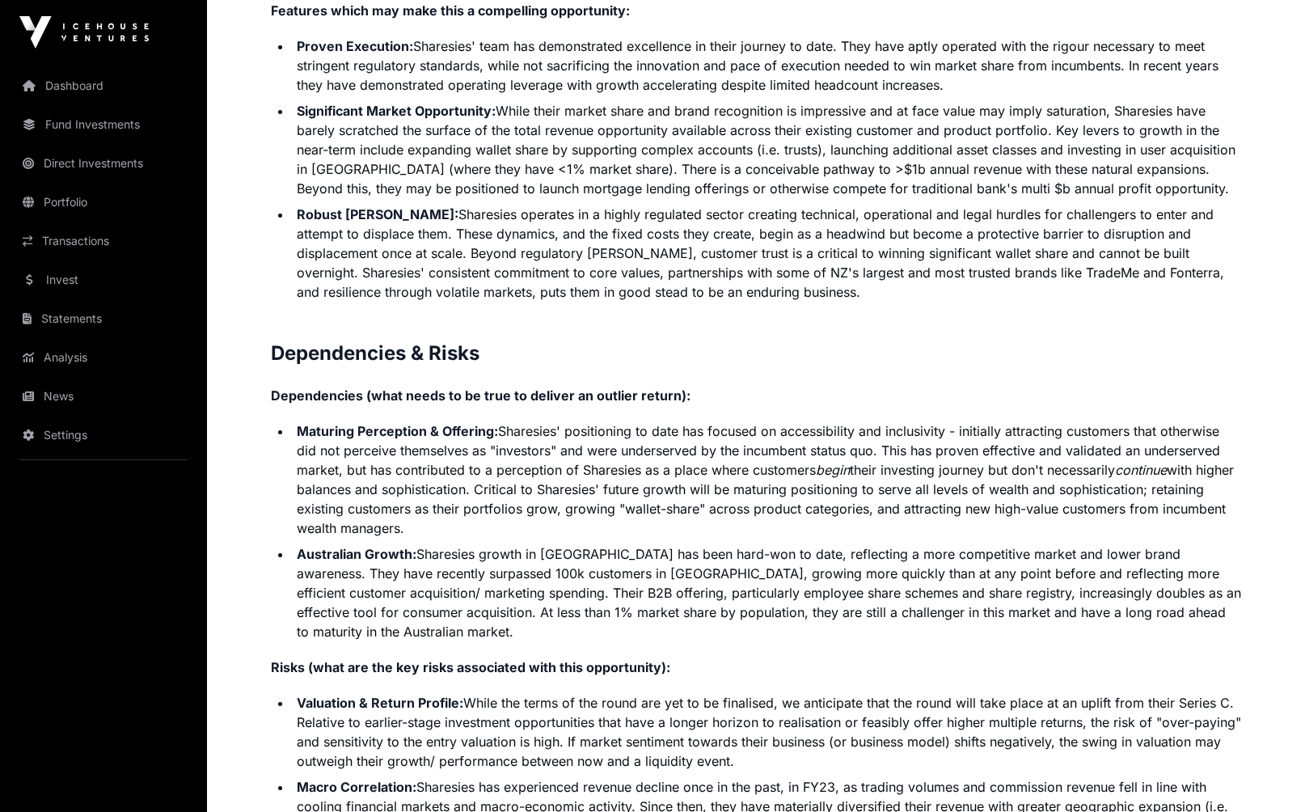
scroll to position [4001, 0]
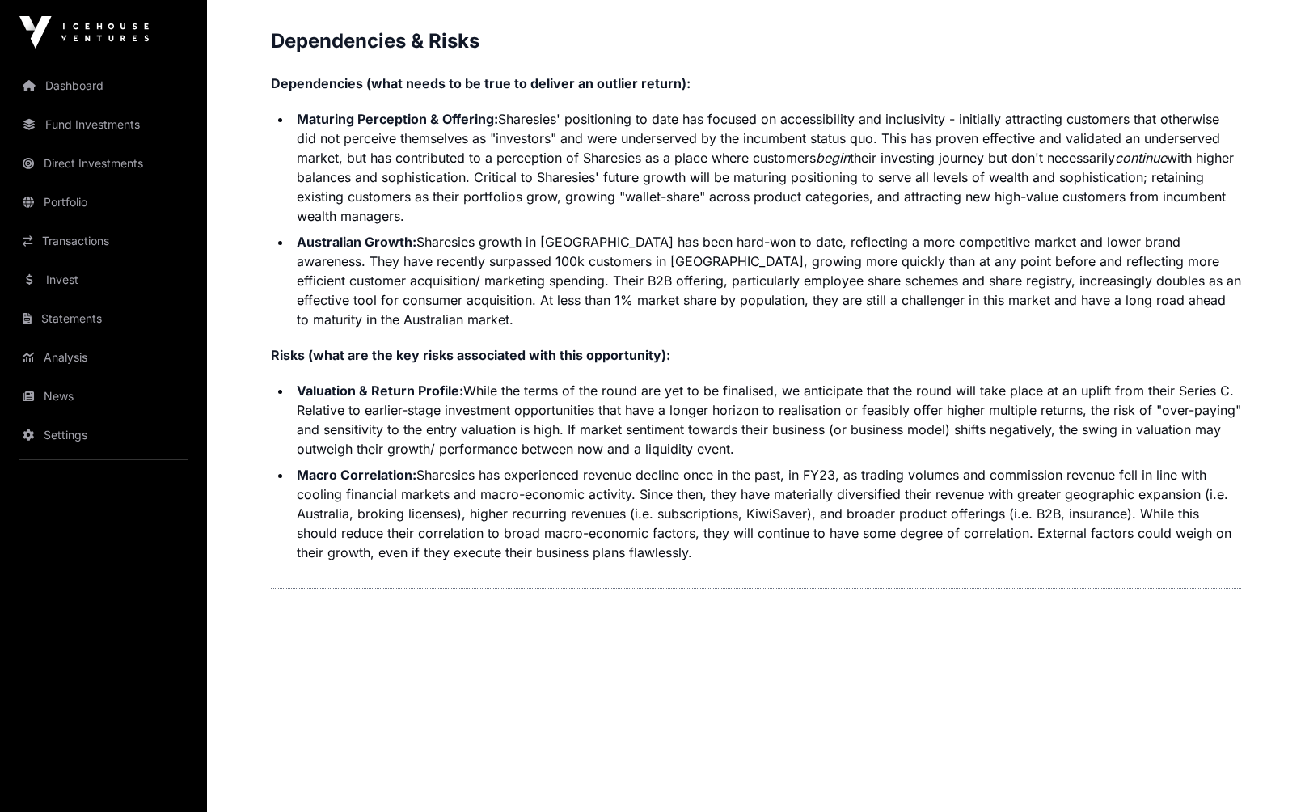
drag, startPoint x: 491, startPoint y: 194, endPoint x: 285, endPoint y: 104, distance: 224.9
click at [292, 109] on li "Maturing Perception & Offering: [PERSON_NAME]' positioning to date has focused …" at bounding box center [767, 167] width 950 height 116
click at [573, 192] on li "Maturing Perception & Offering: [PERSON_NAME]' positioning to date has focused …" at bounding box center [767, 167] width 950 height 116
drag, startPoint x: 726, startPoint y: 425, endPoint x: 391, endPoint y: 376, distance: 338.5
click at [391, 381] on li "Valuation & Return Profile: While the terms of the round are yet to be finalise…" at bounding box center [767, 420] width 950 height 78
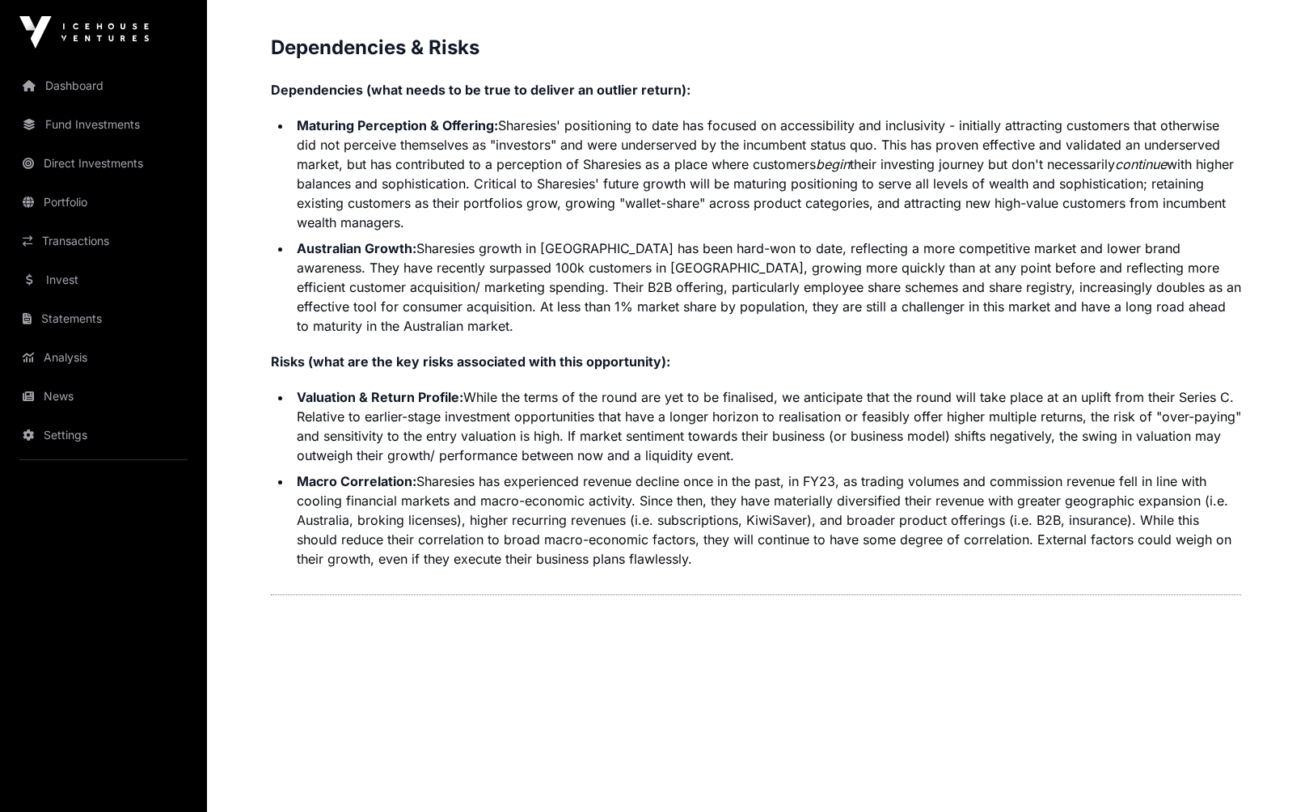
scroll to position [3998, 0]
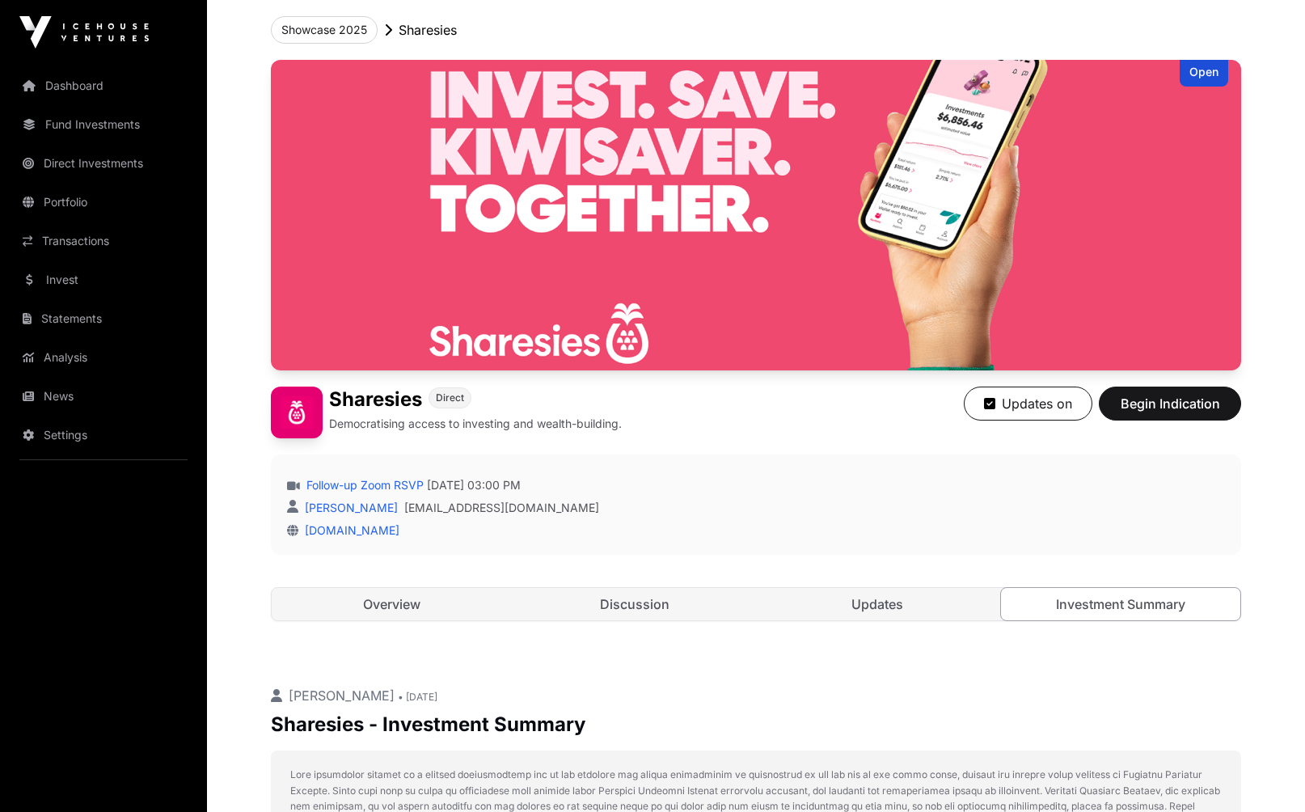
scroll to position [0, 0]
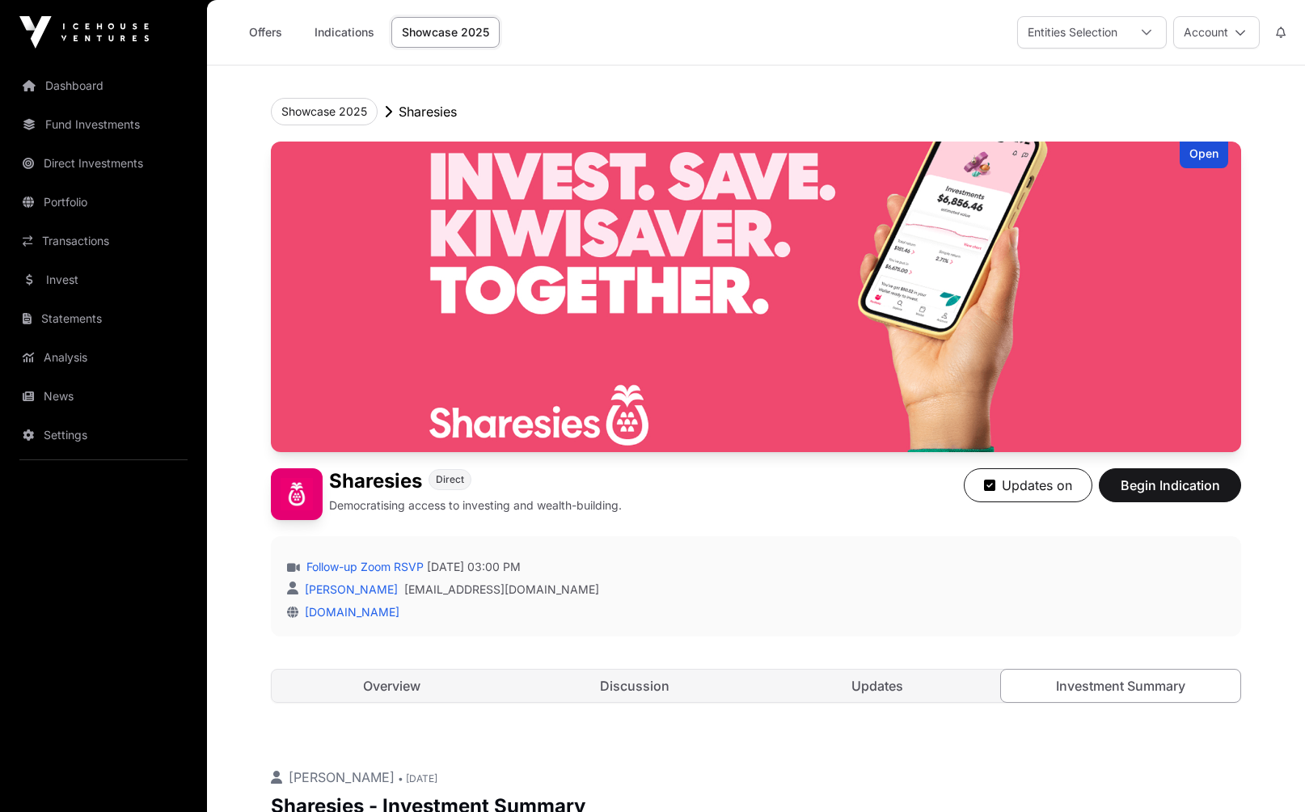
click at [438, 33] on link "Showcase 2025" at bounding box center [445, 32] width 108 height 31
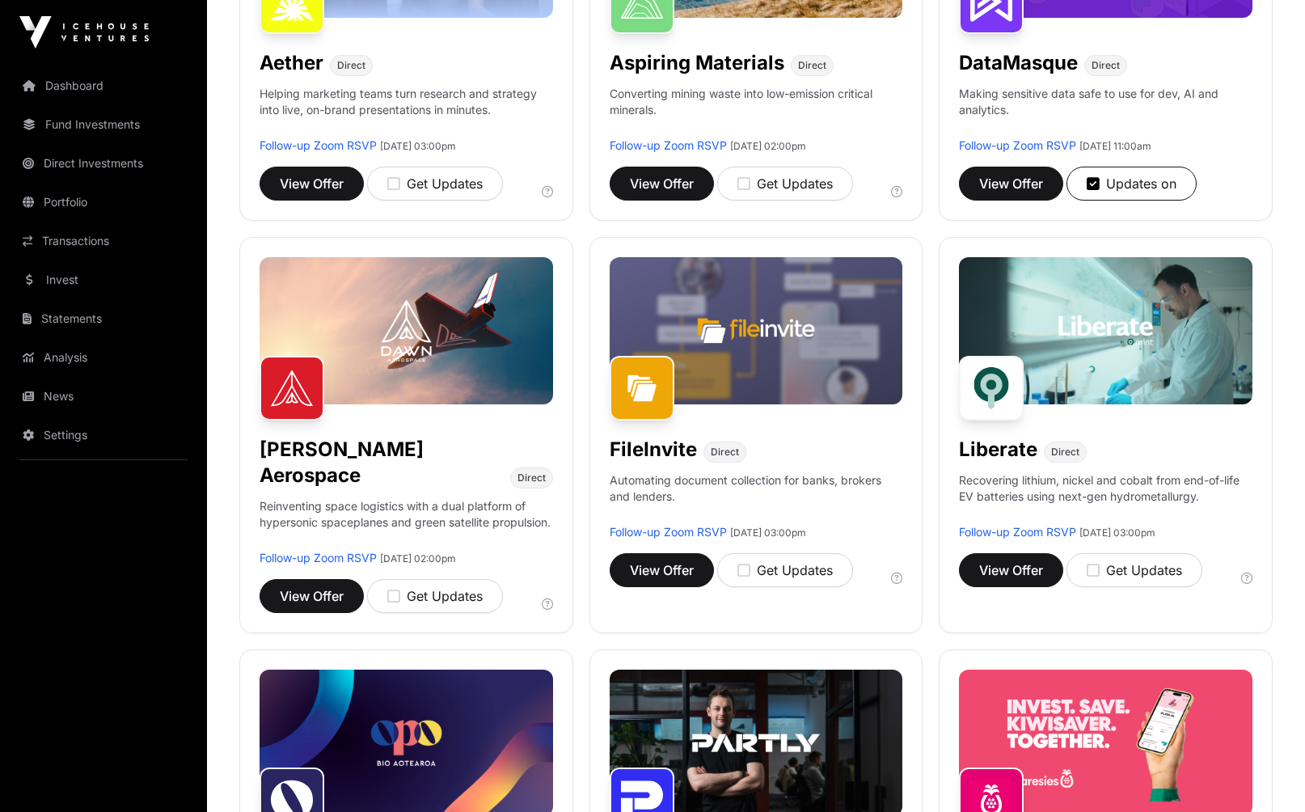
scroll to position [541, 0]
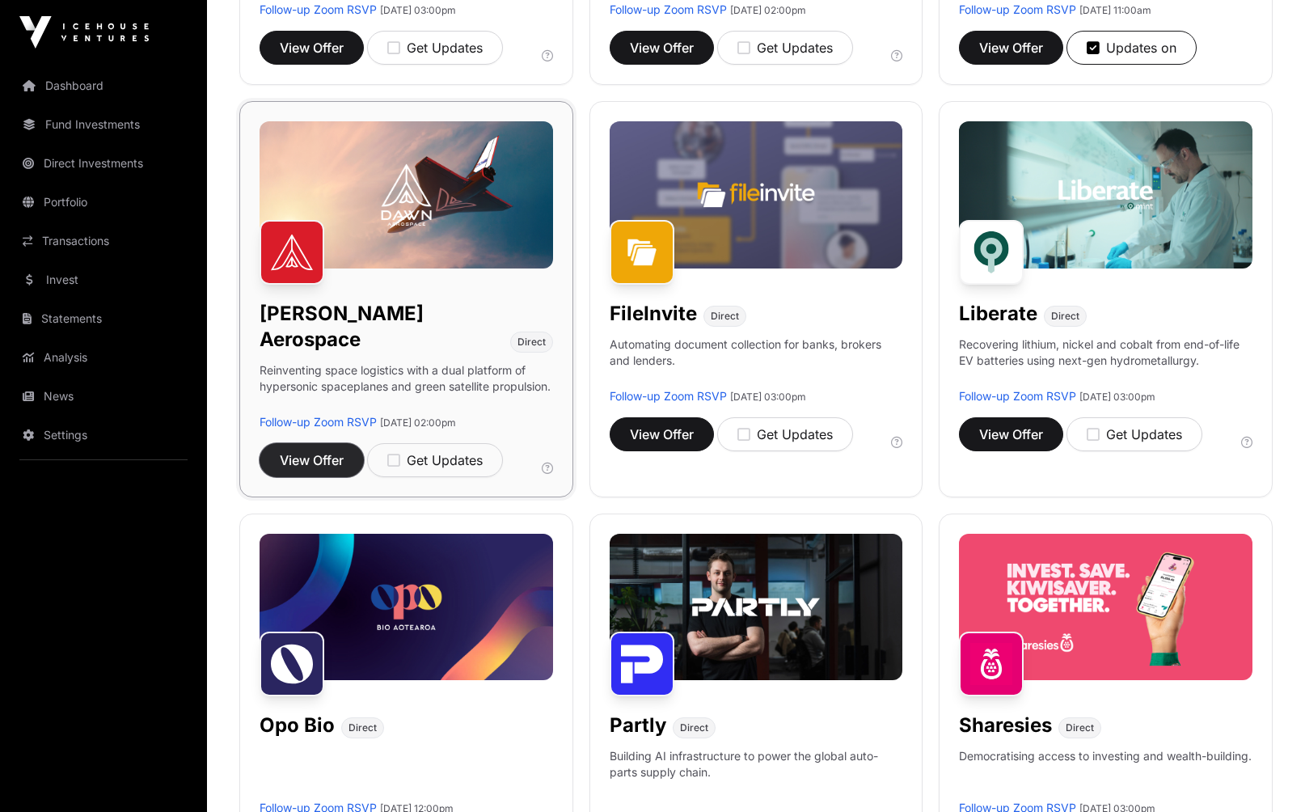
click at [303, 451] on span "View Offer" at bounding box center [312, 460] width 64 height 19
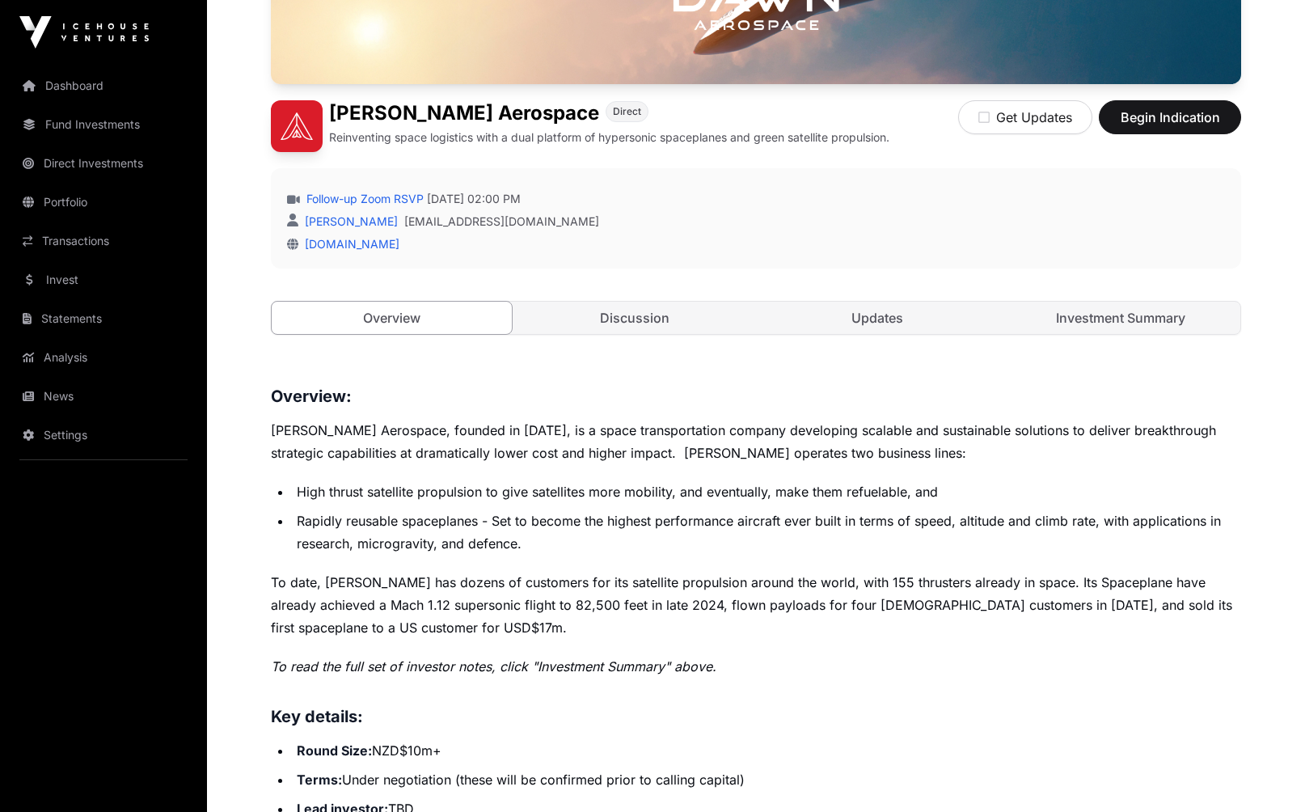
scroll to position [322, 0]
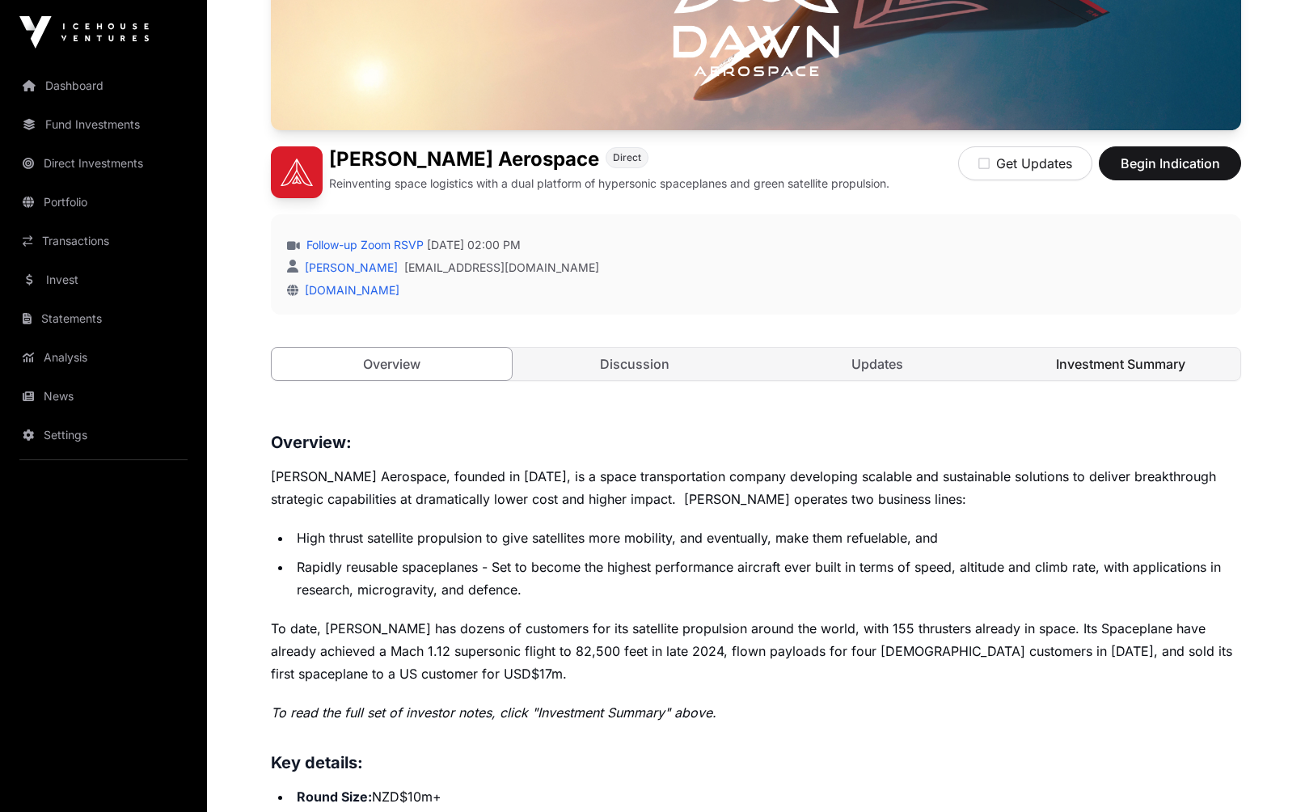
click at [1170, 370] on link "Investment Summary" at bounding box center [1121, 364] width 240 height 32
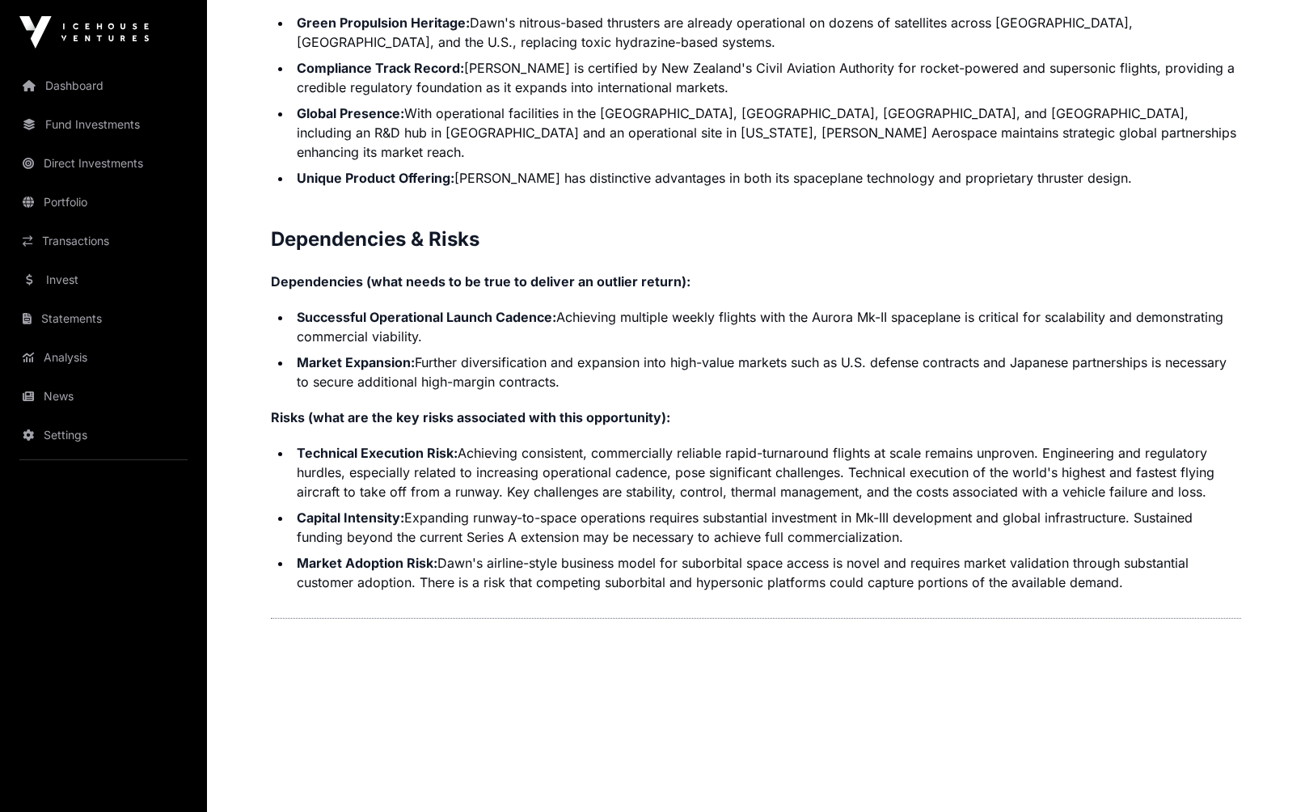
scroll to position [3565, 0]
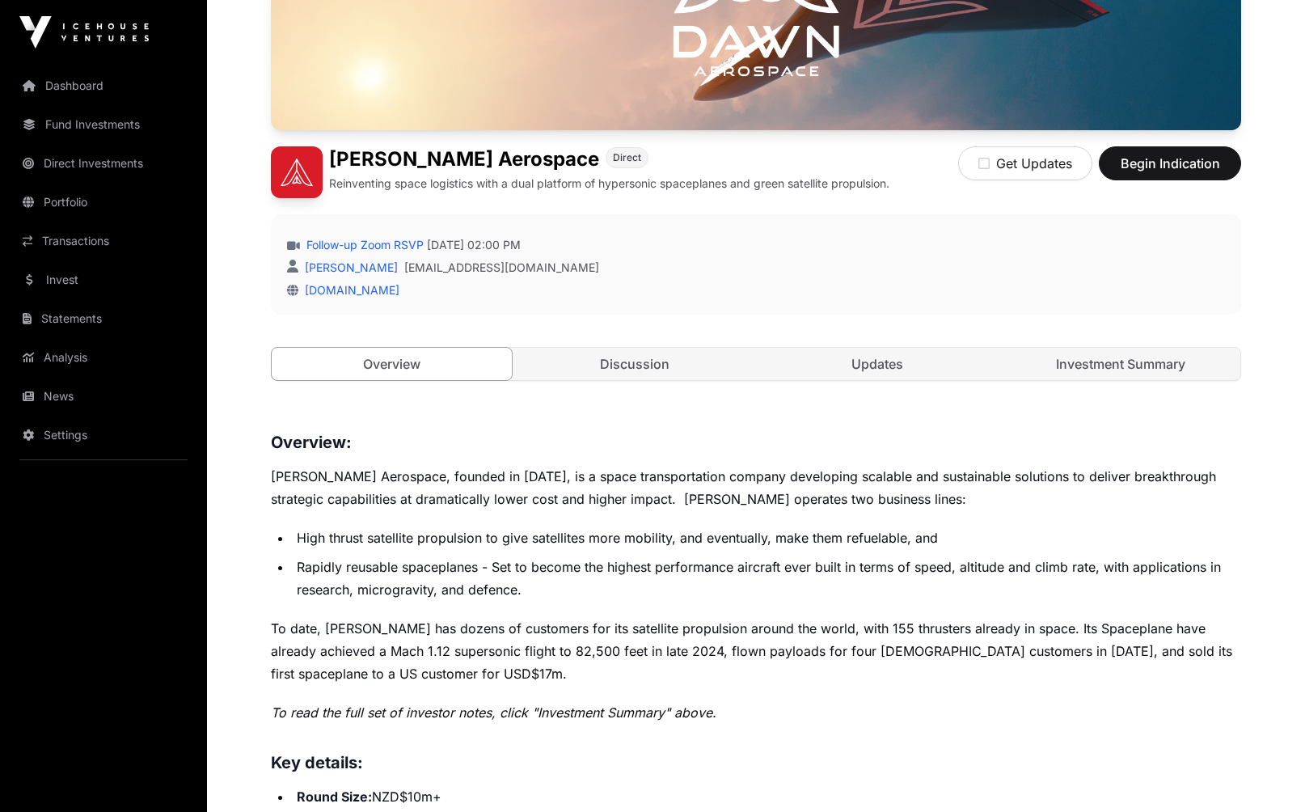
scroll to position [541, 0]
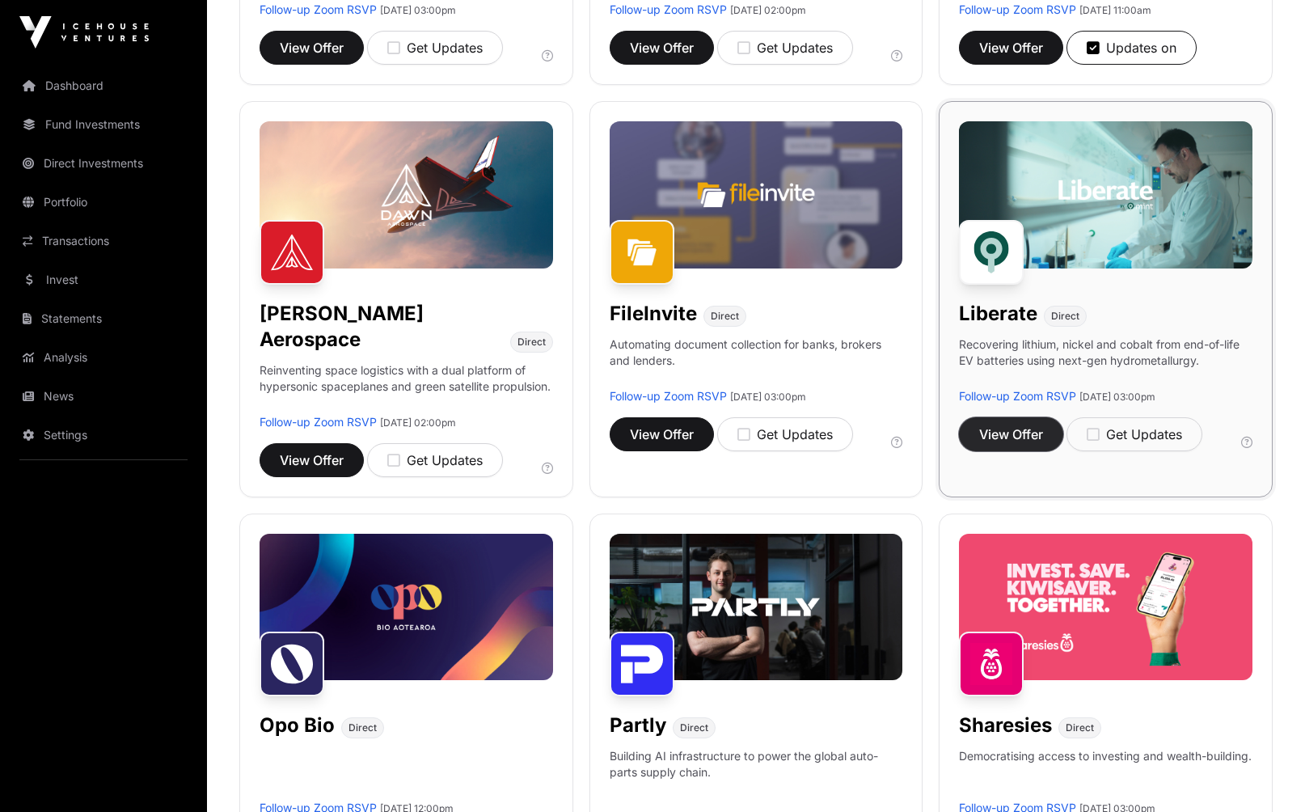
click at [1020, 435] on span "View Offer" at bounding box center [1011, 434] width 64 height 19
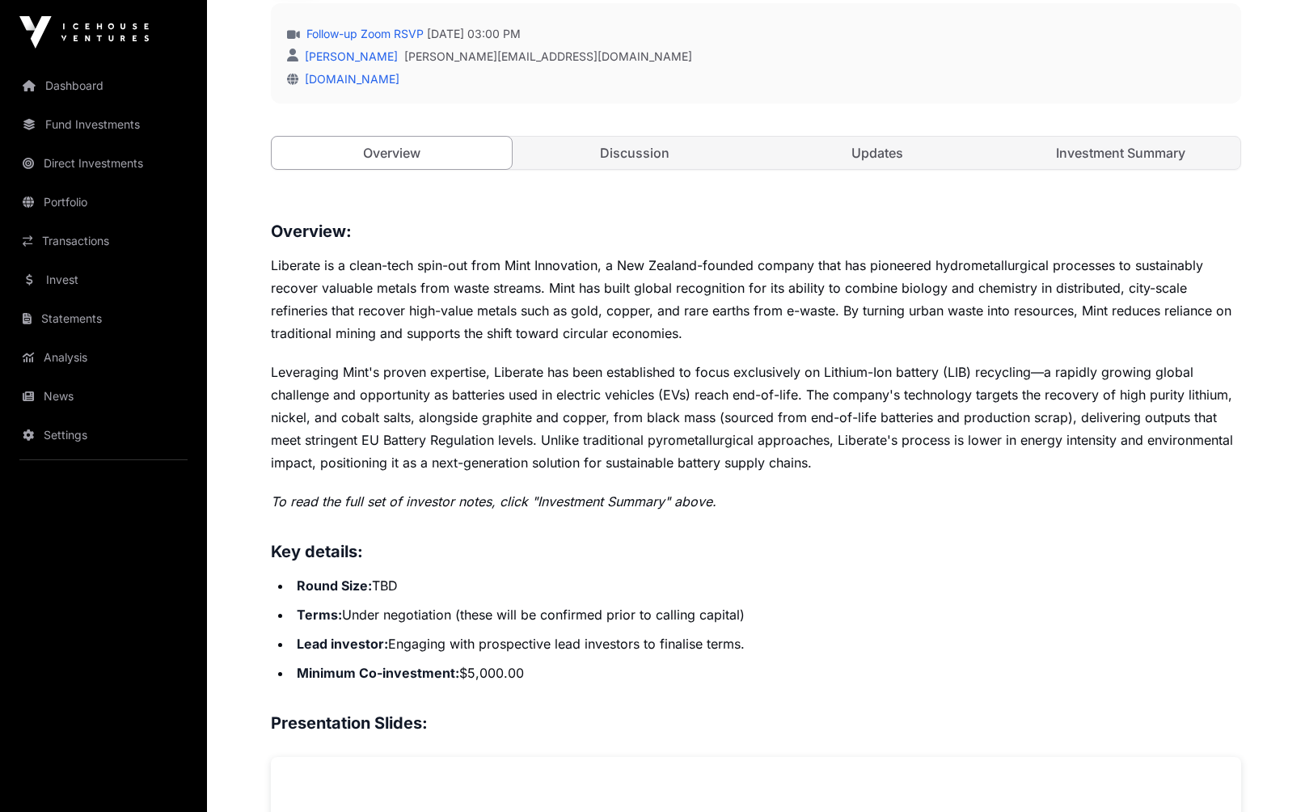
scroll to position [506, 0]
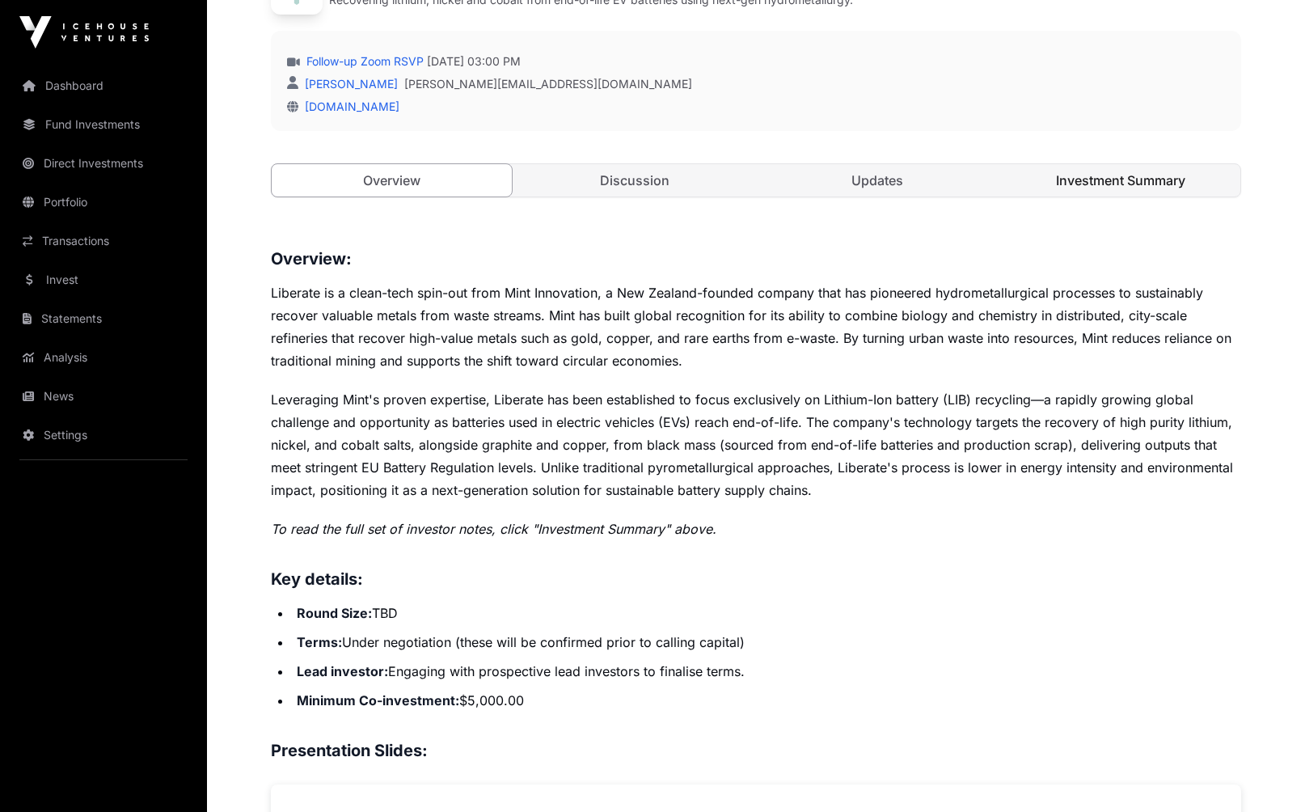
click at [1166, 171] on link "Investment Summary" at bounding box center [1121, 180] width 240 height 32
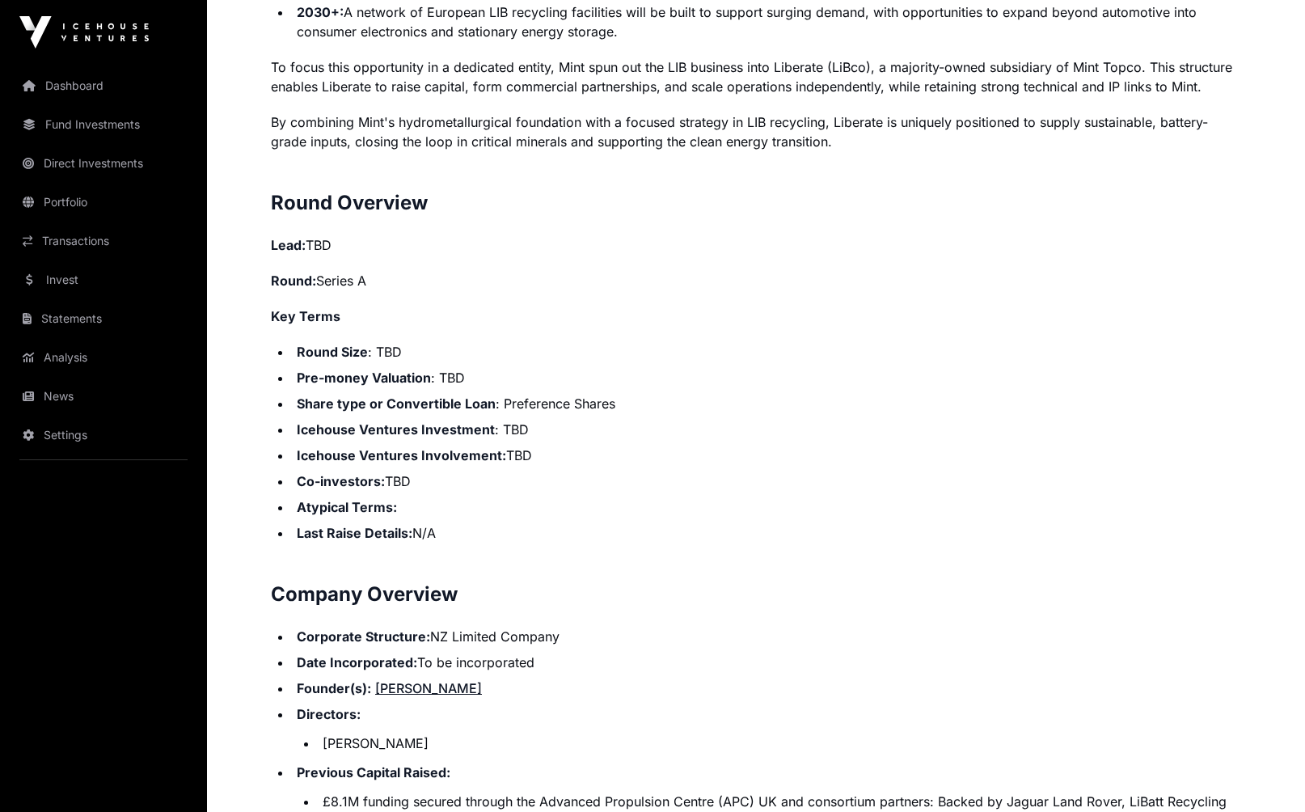
scroll to position [1715, 0]
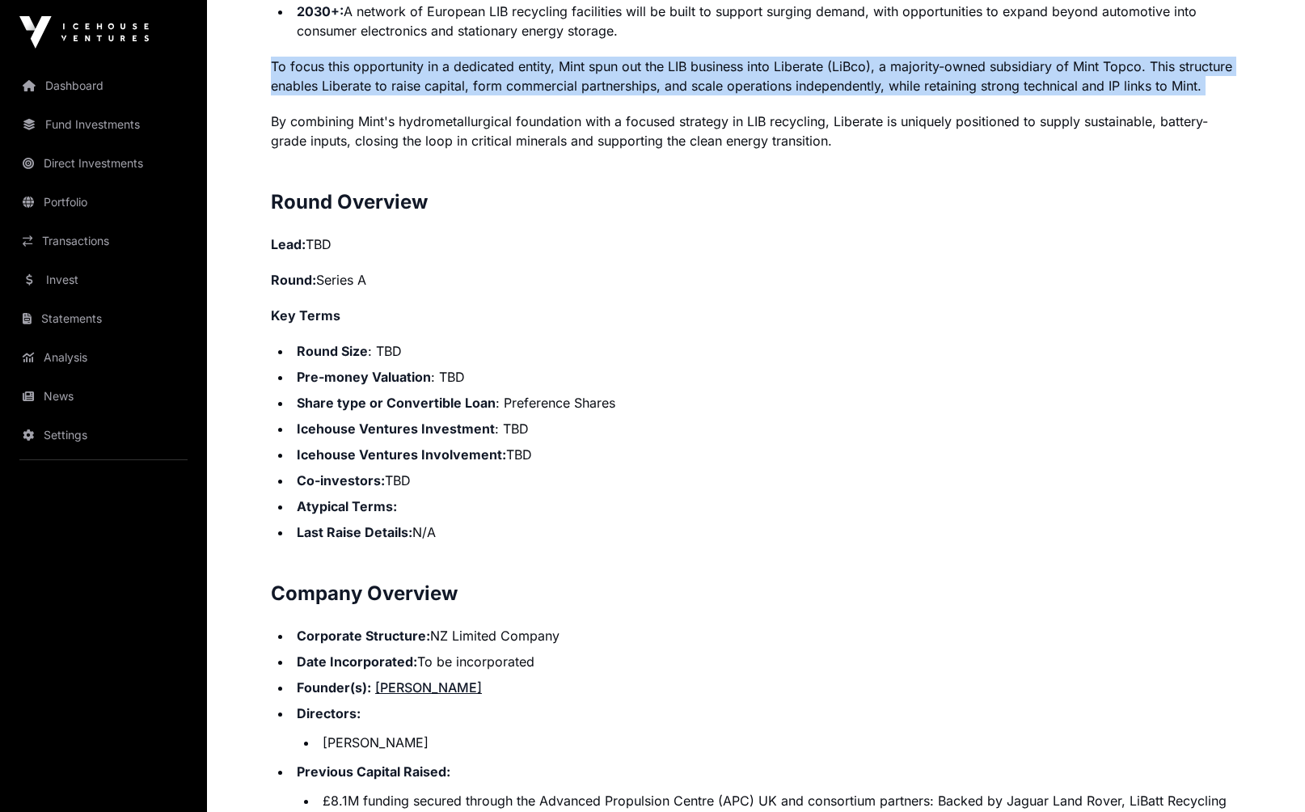
drag, startPoint x: 266, startPoint y: 64, endPoint x: 995, endPoint y: 98, distance: 729.5
click at [995, 98] on div "Showcase 2025 Liberate Open Liberate Direct Recovering lithium, nickel and coba…" at bounding box center [756, 414] width 1035 height 4127
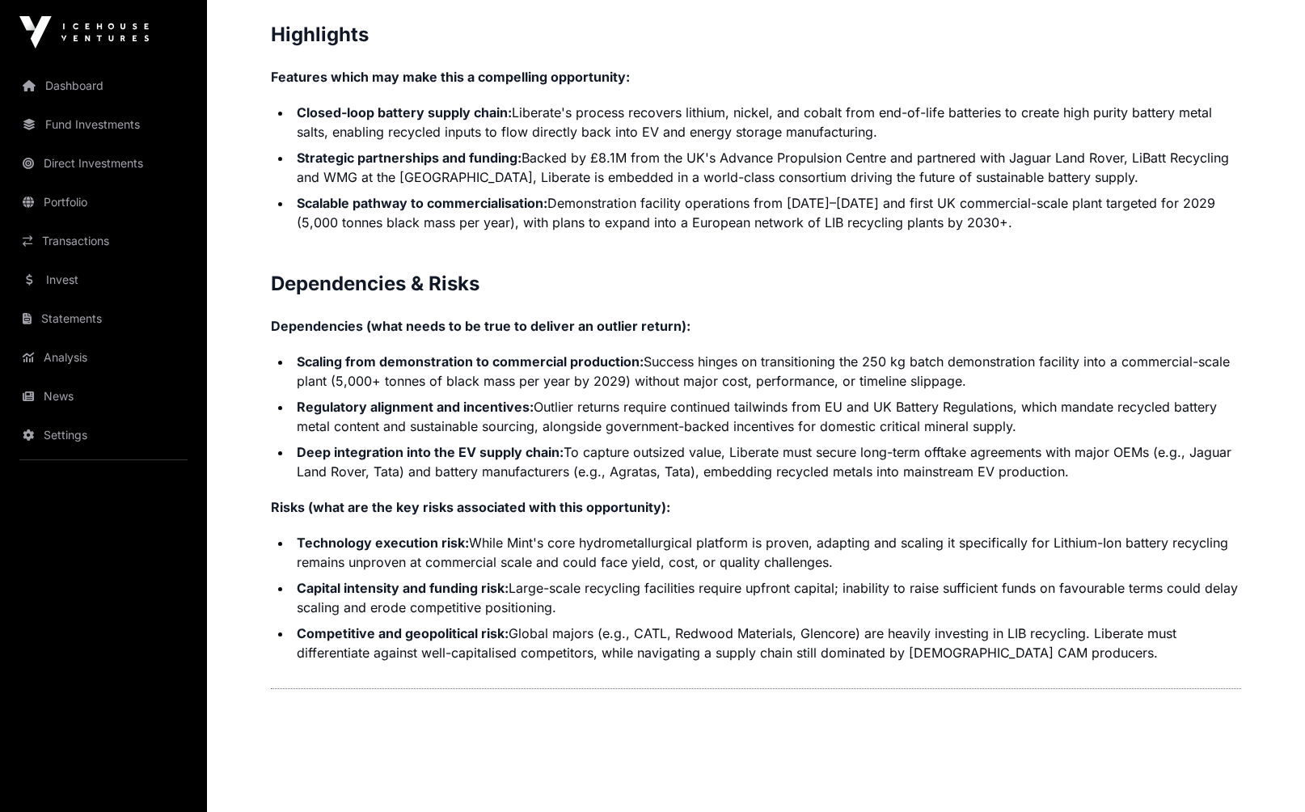
scroll to position [3398, 0]
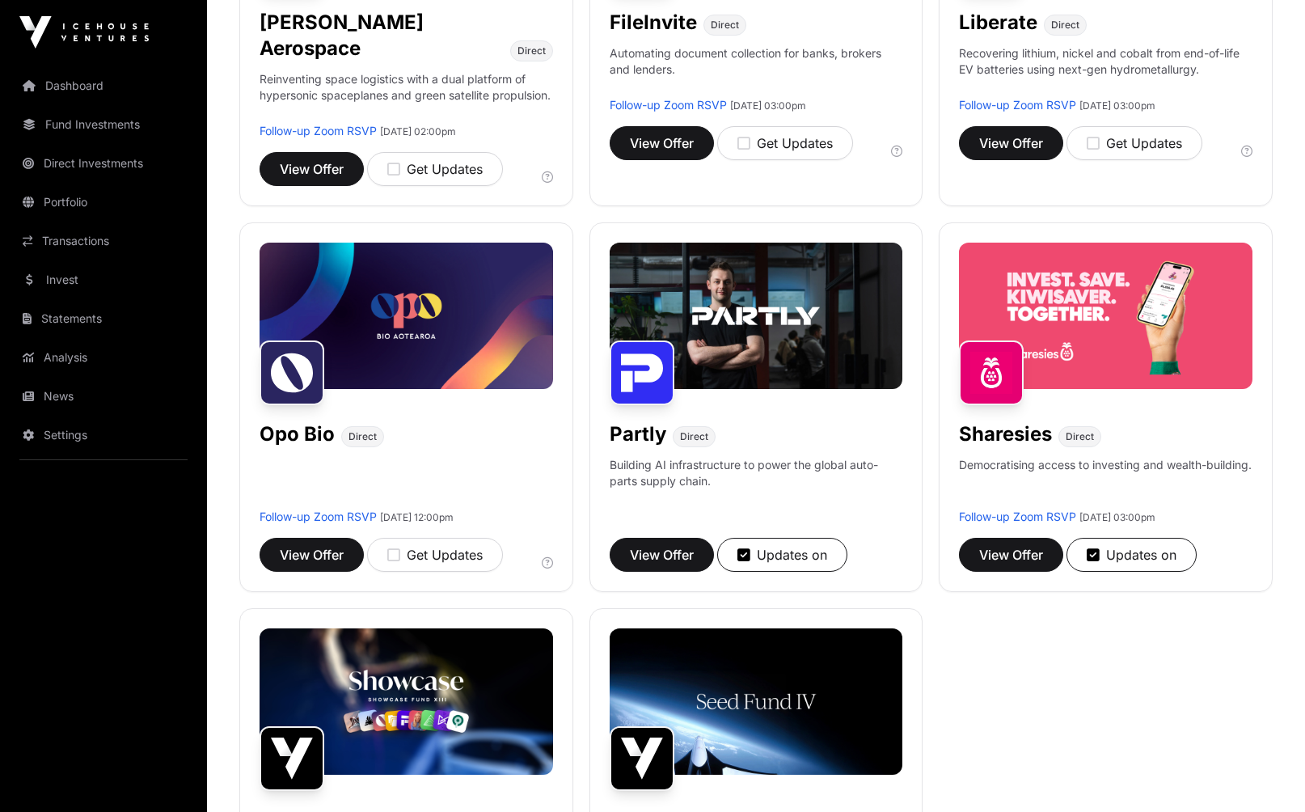
scroll to position [828, 0]
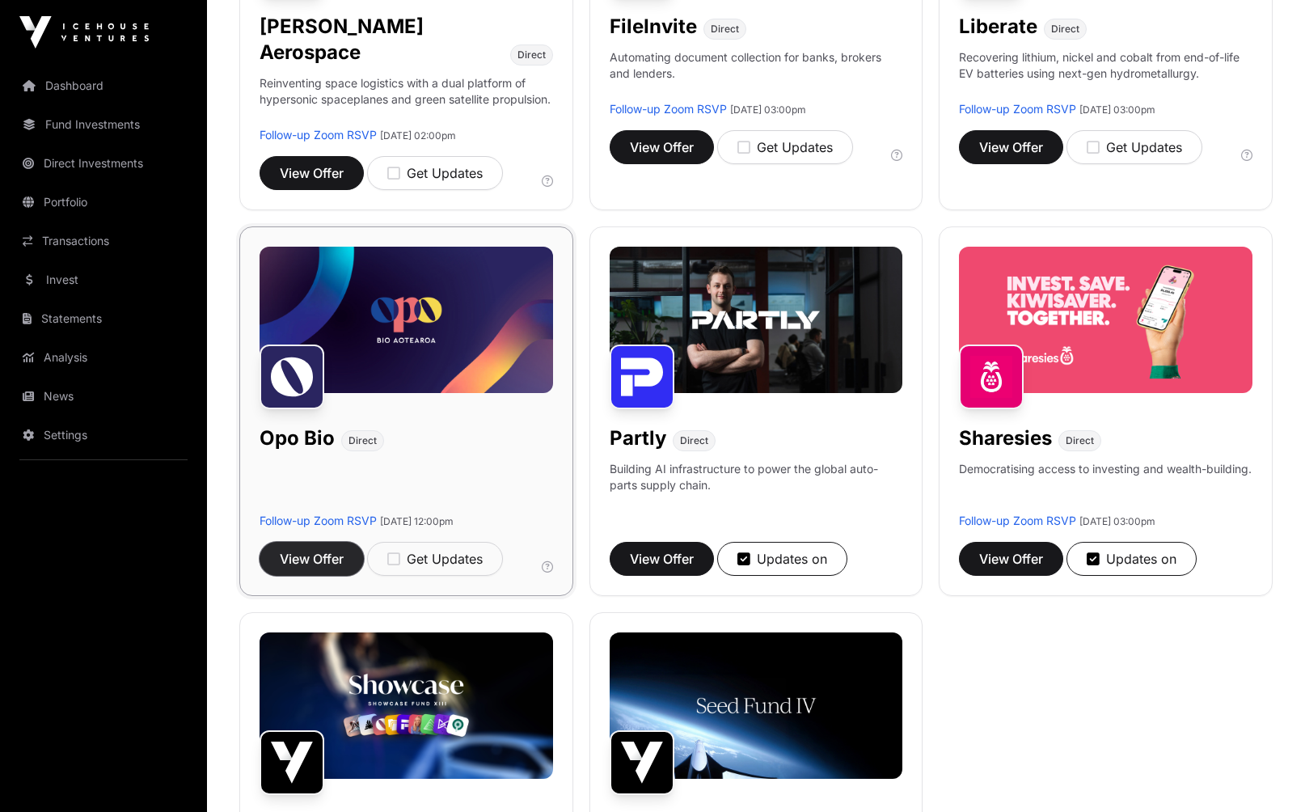
click at [286, 549] on span "View Offer" at bounding box center [312, 558] width 64 height 19
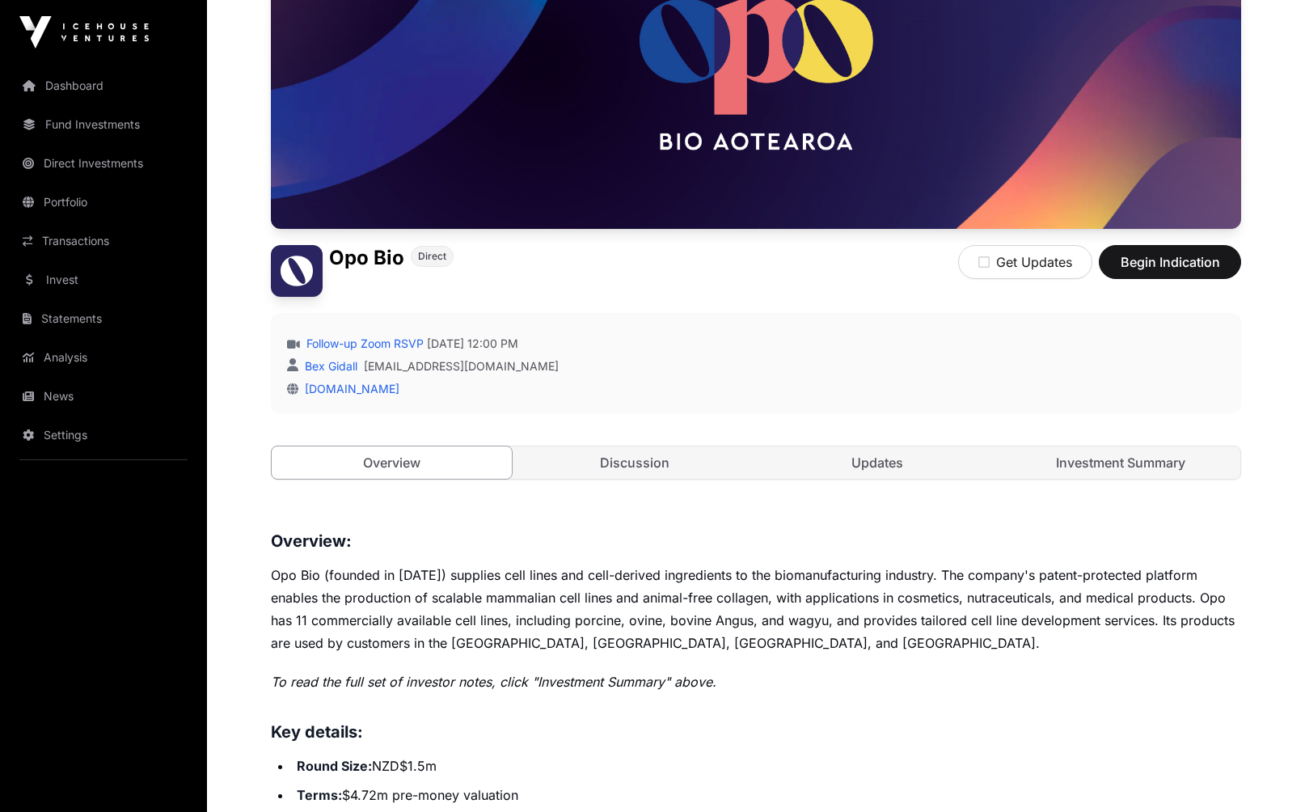
scroll to position [252, 0]
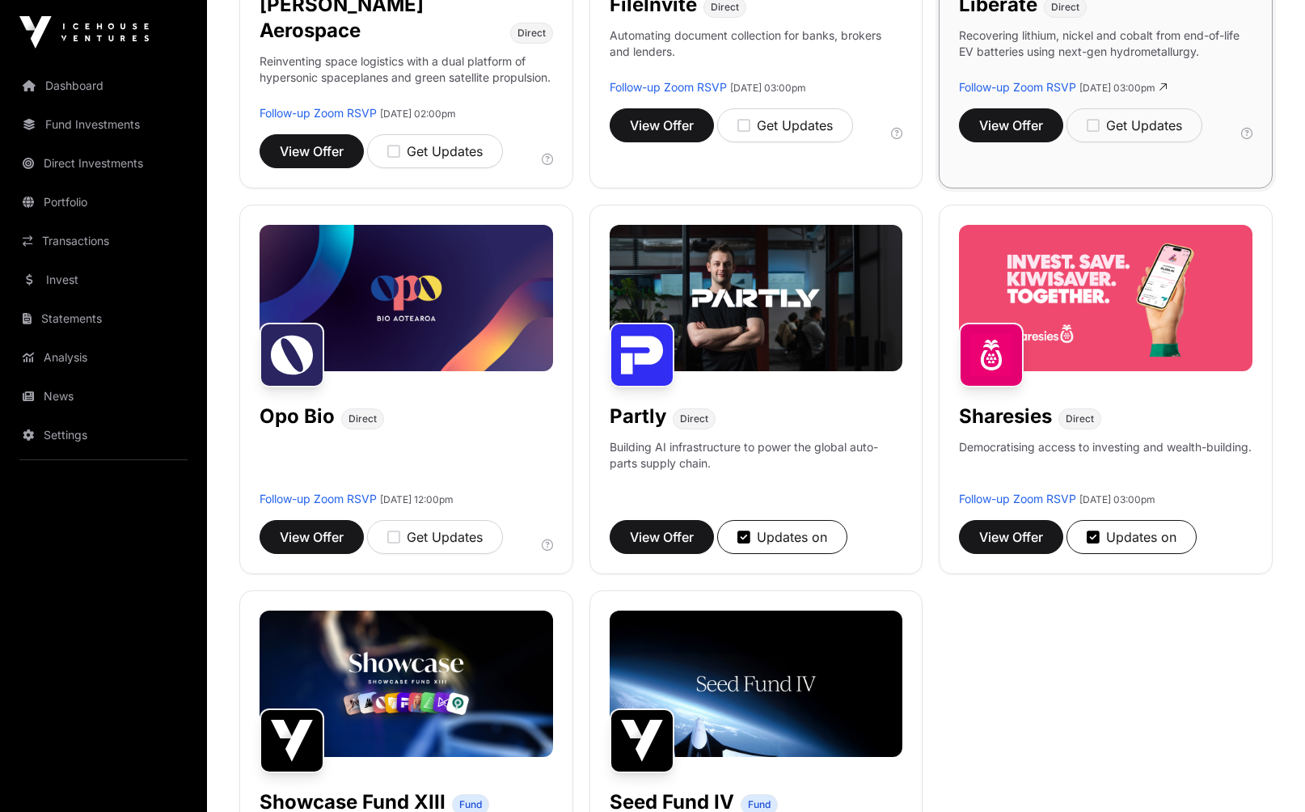
scroll to position [874, 0]
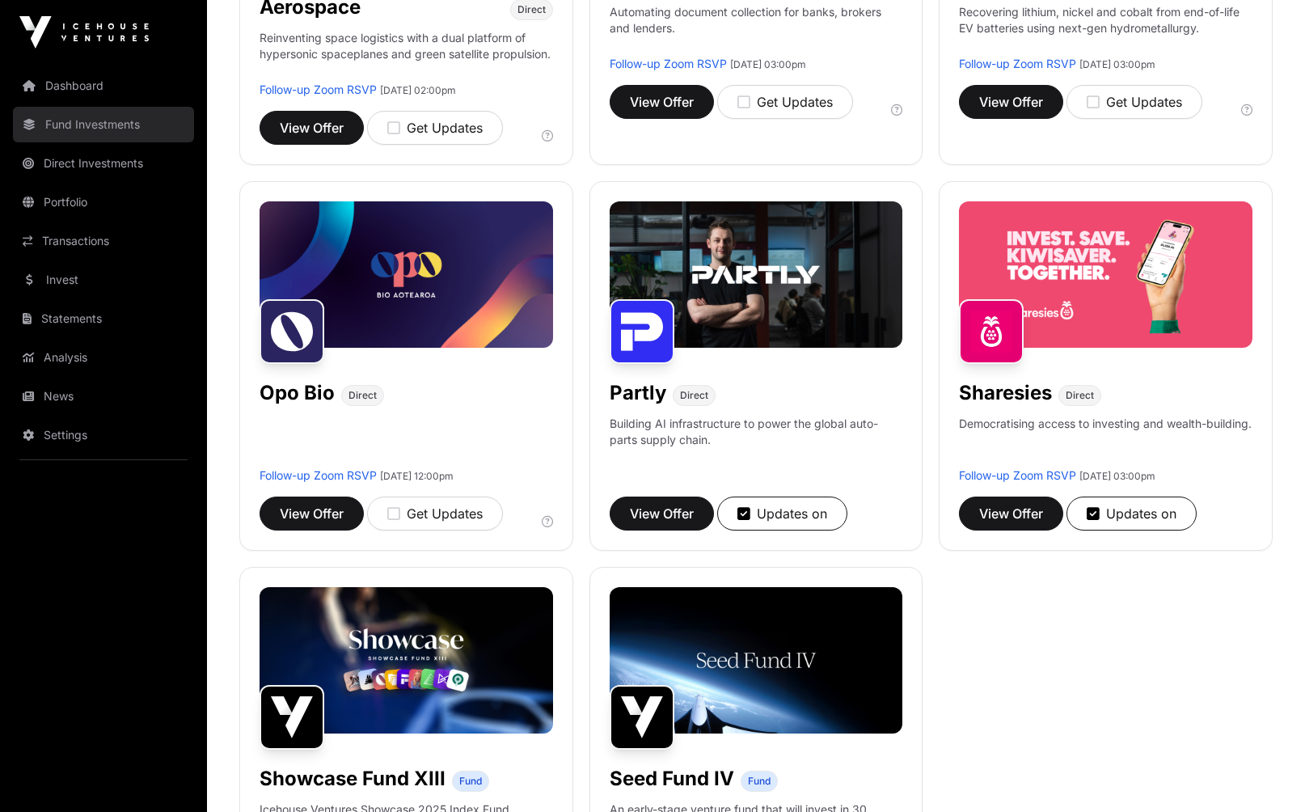
click at [87, 131] on link "Fund Investments" at bounding box center [103, 125] width 181 height 36
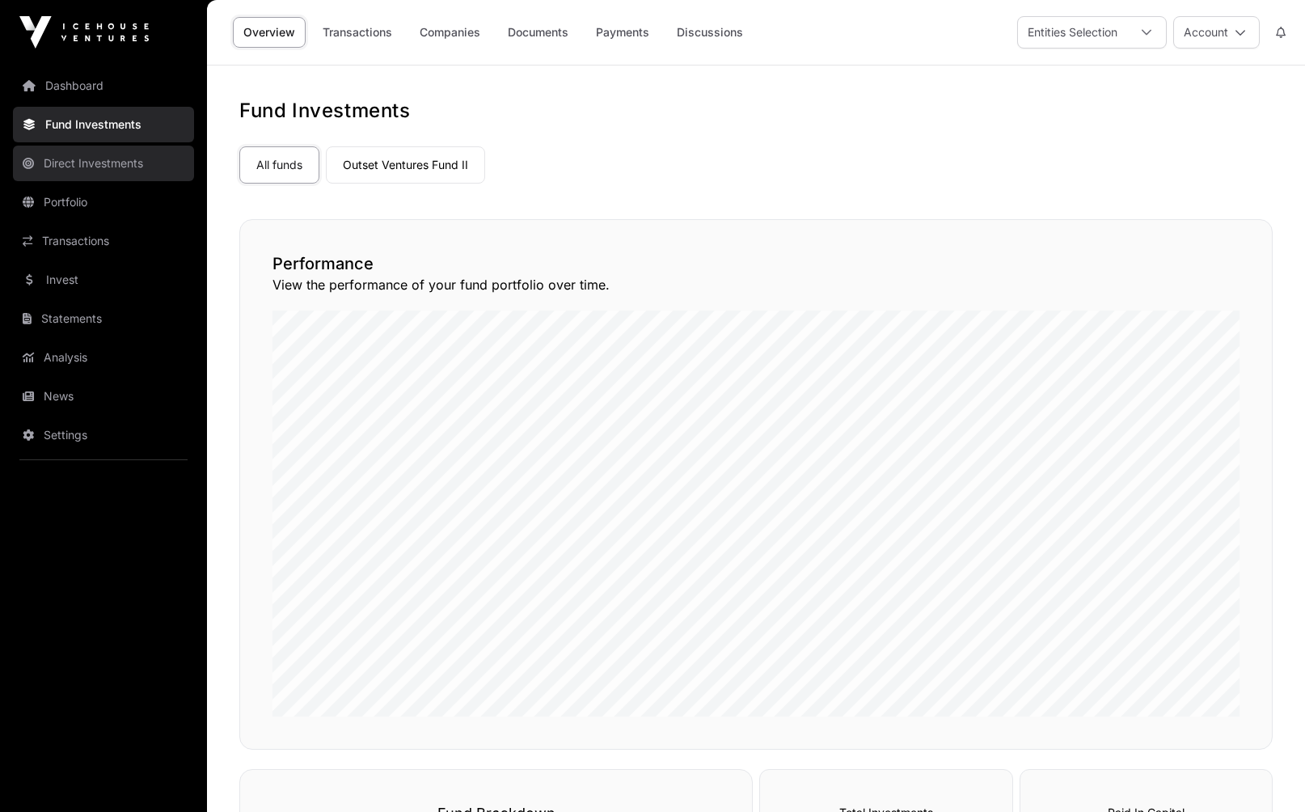
click at [95, 171] on link "Direct Investments" at bounding box center [103, 164] width 181 height 36
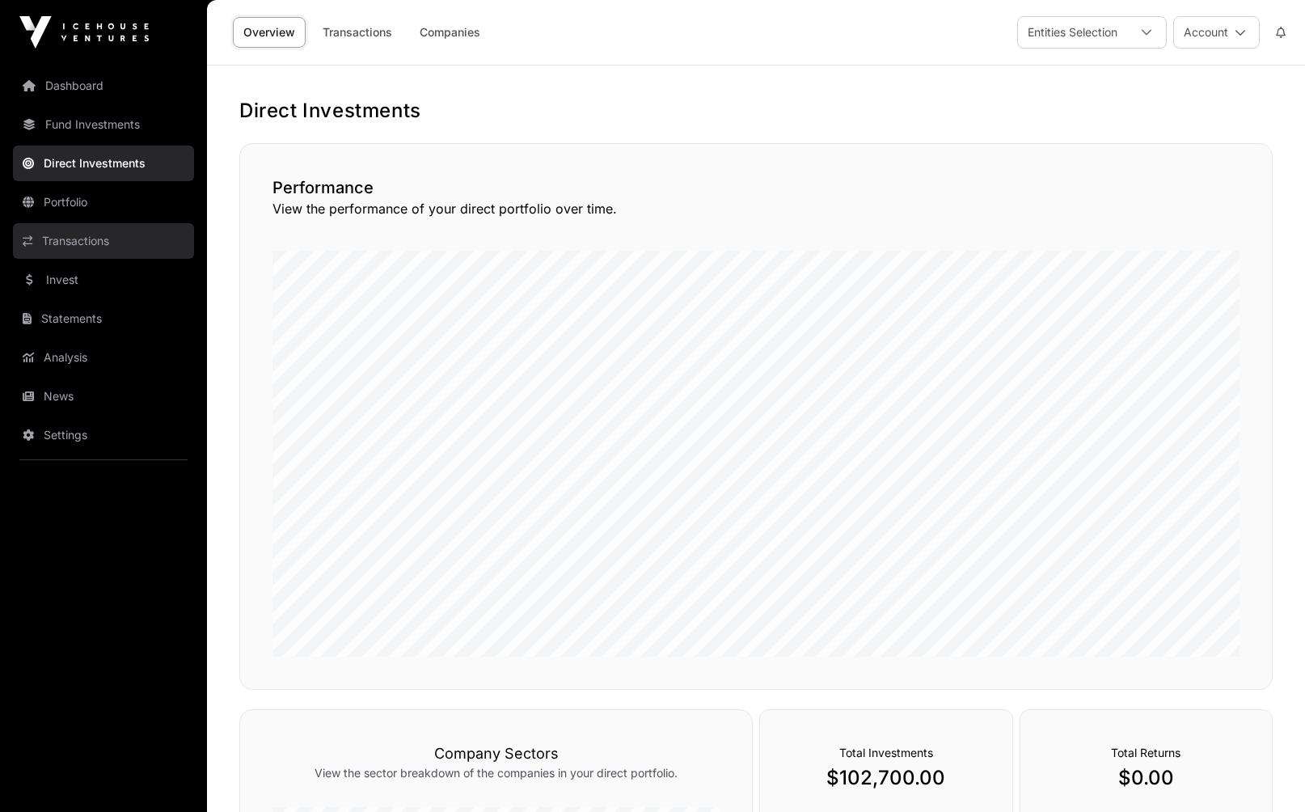
click at [71, 238] on link "Transactions" at bounding box center [103, 241] width 181 height 36
